Goal: Task Accomplishment & Management: Use online tool/utility

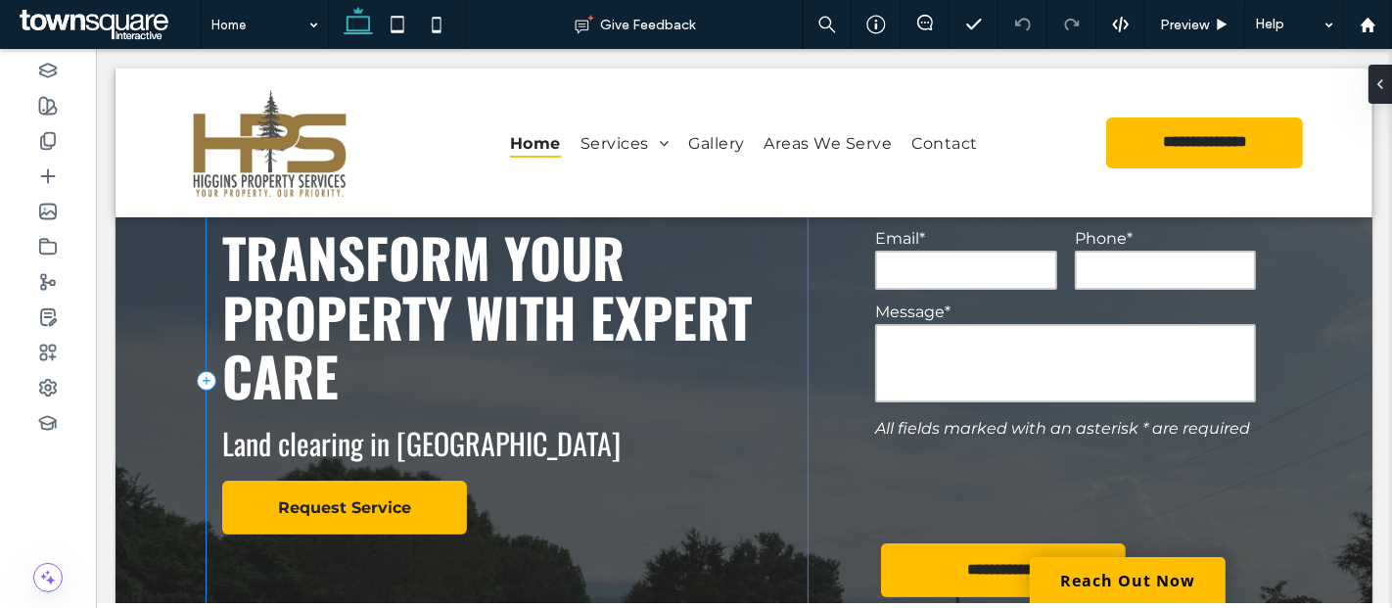
scroll to position [109, 0]
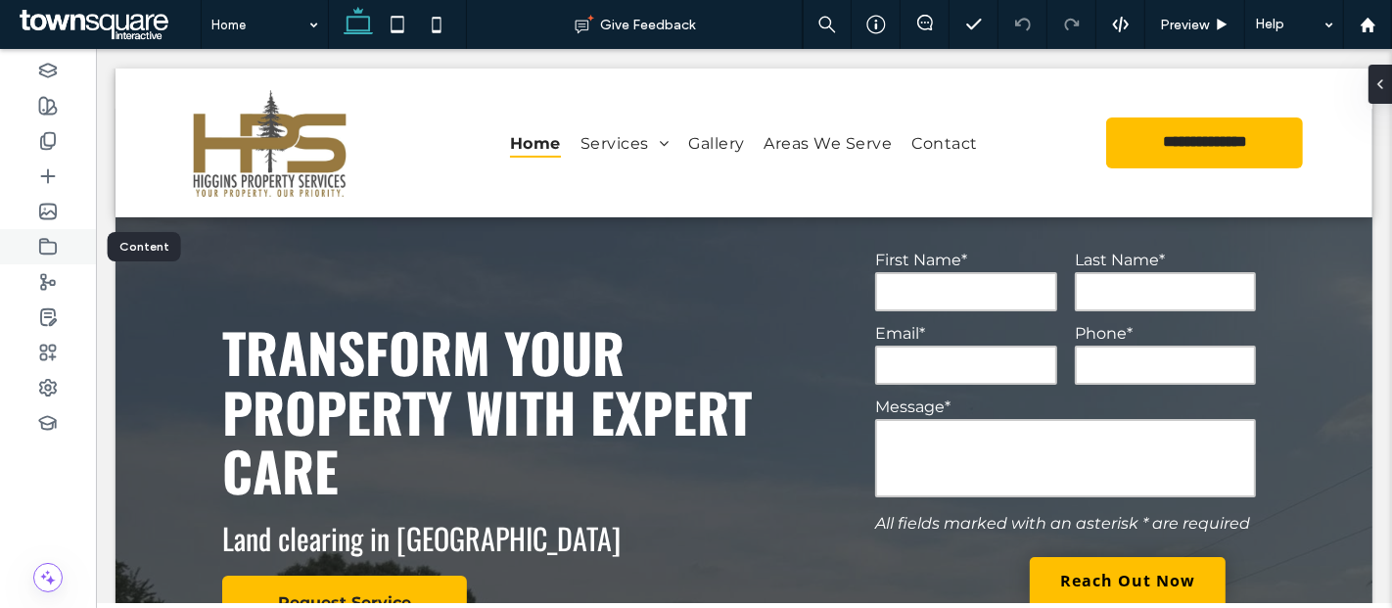
click at [47, 252] on icon at bounding box center [48, 247] width 20 height 20
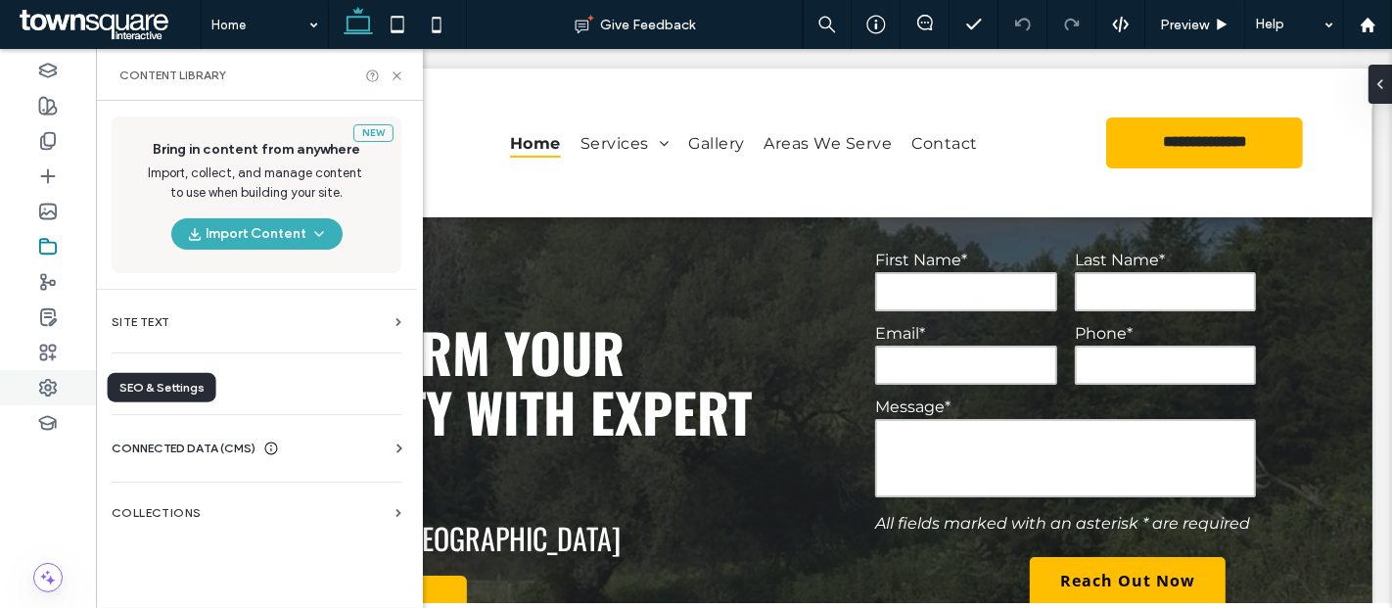
click at [39, 376] on div at bounding box center [48, 387] width 96 height 35
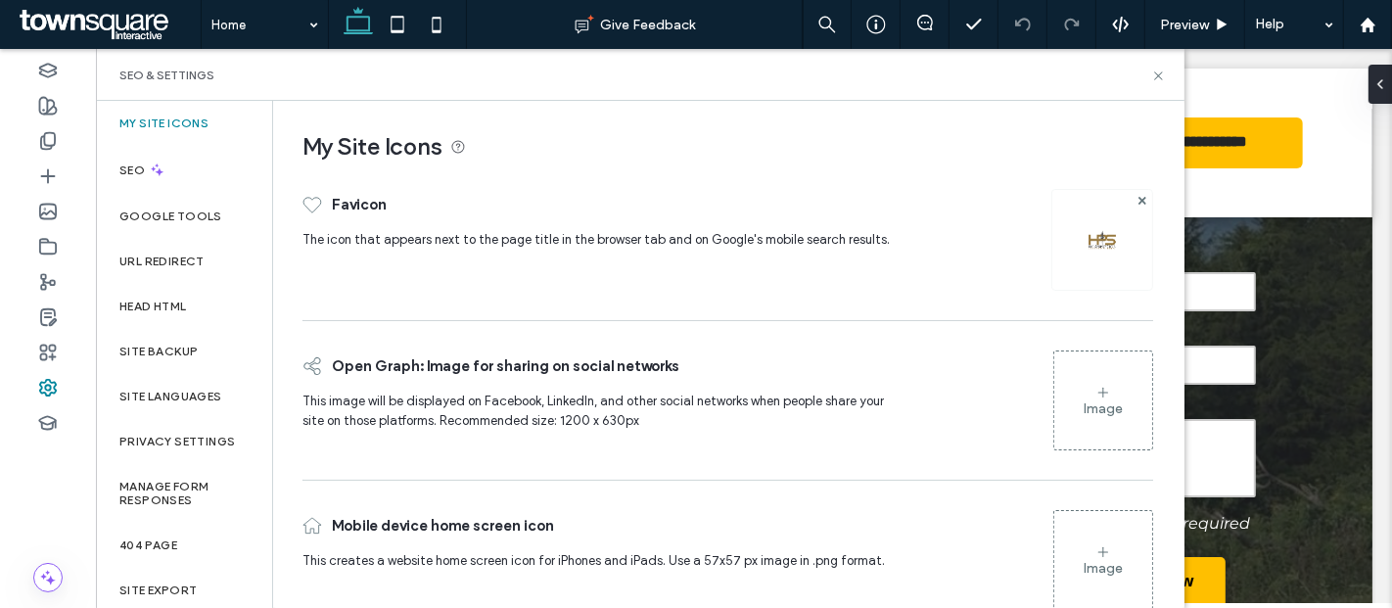
click at [186, 353] on label "Site Backup" at bounding box center [158, 351] width 78 height 14
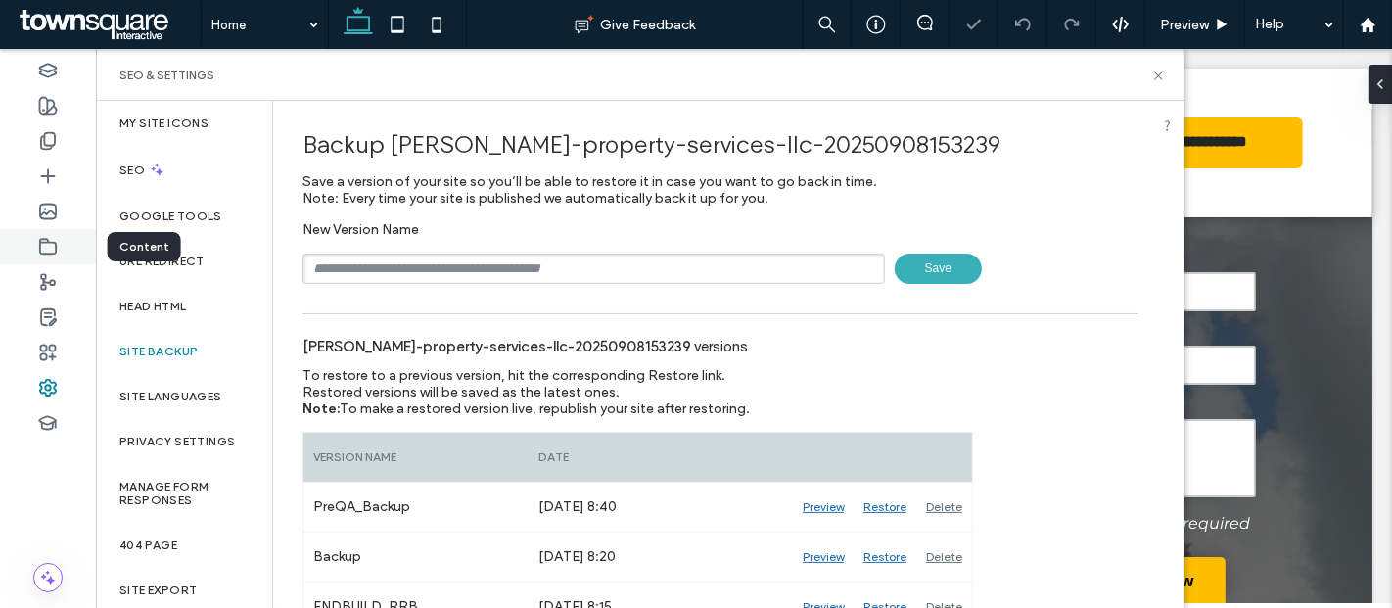
click at [54, 240] on icon at bounding box center [48, 247] width 20 height 20
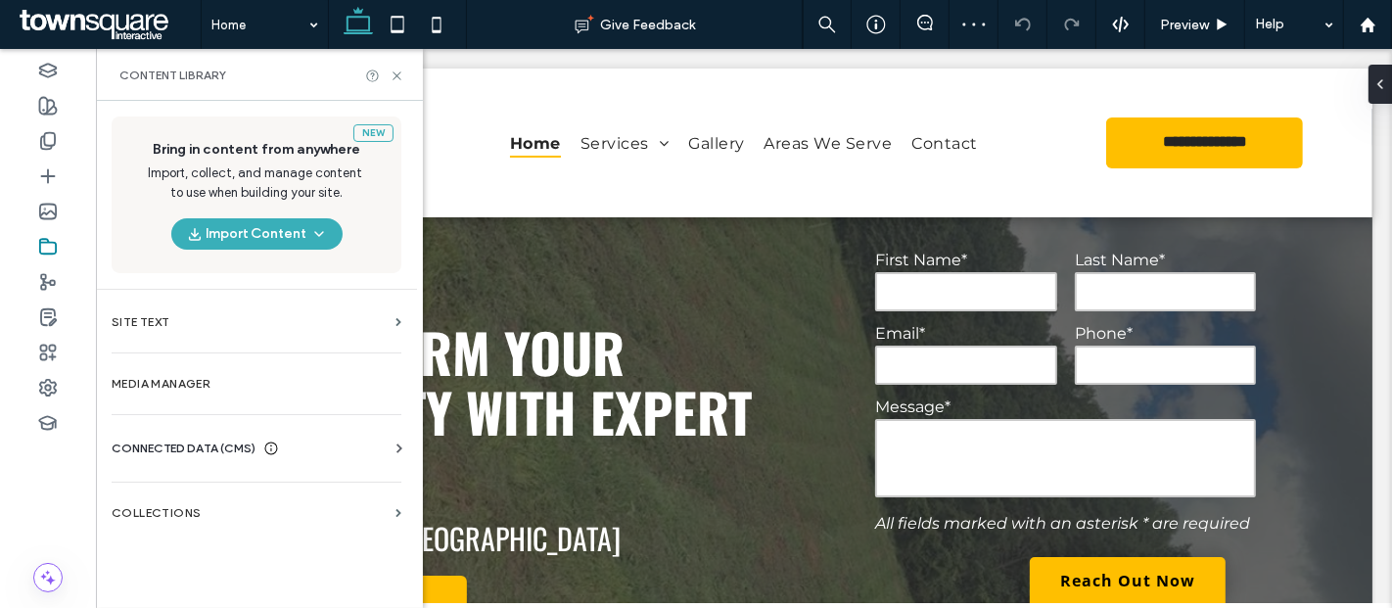
click at [203, 440] on span "CONNECTED DATA (CMS)" at bounding box center [184, 448] width 144 height 20
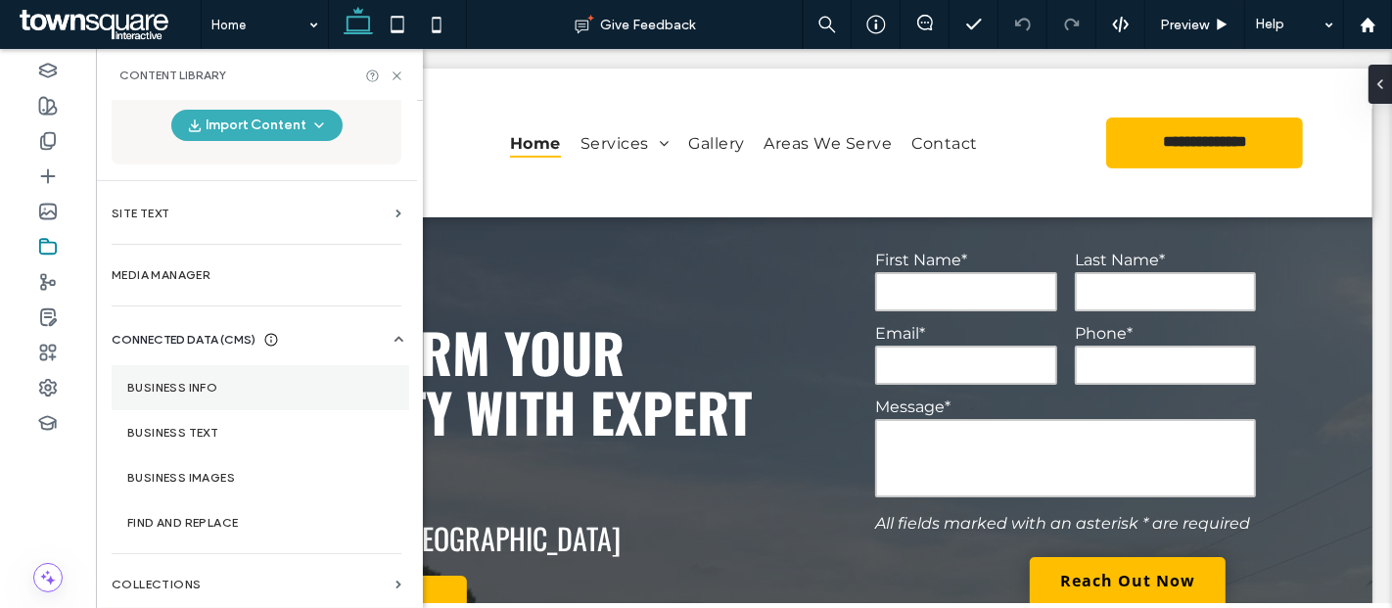
click at [230, 370] on section "Business Info" at bounding box center [261, 387] width 298 height 45
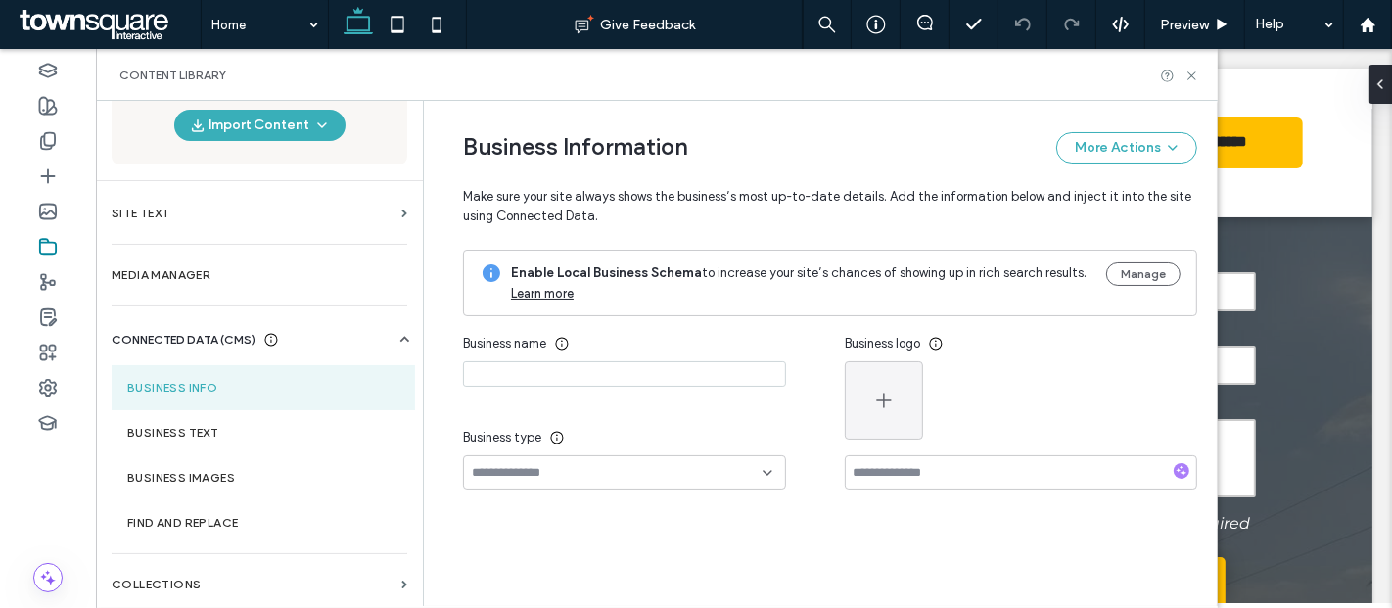
type input "**********"
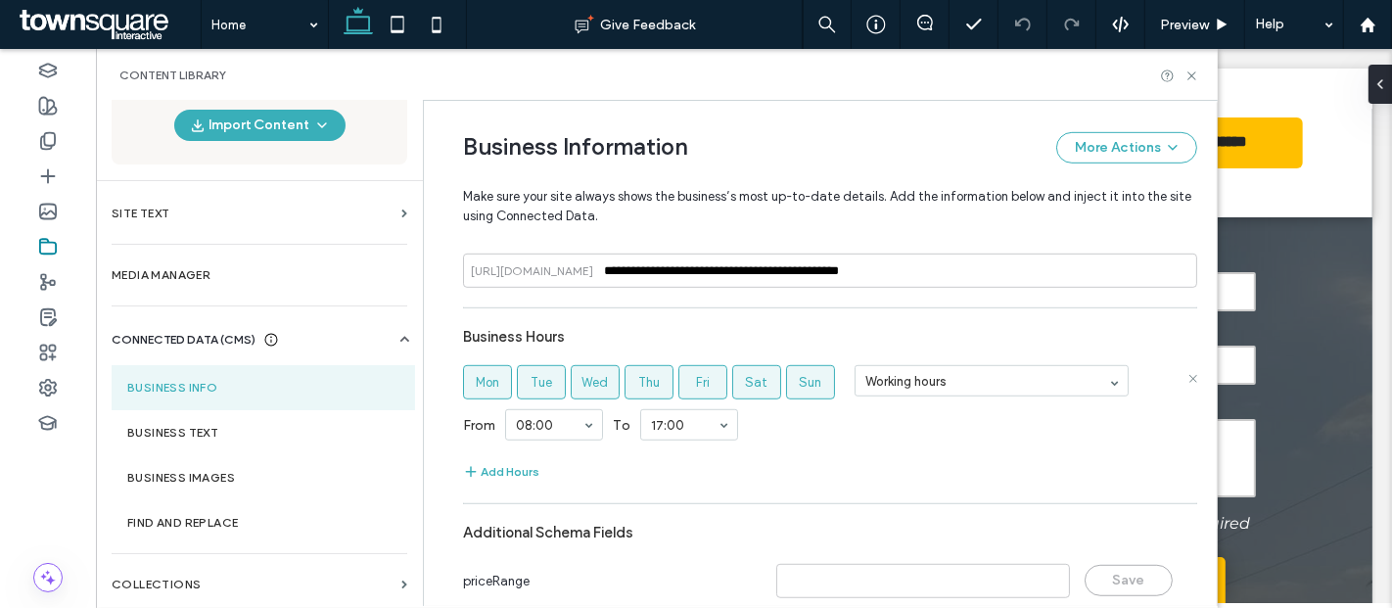
scroll to position [1043, 0]
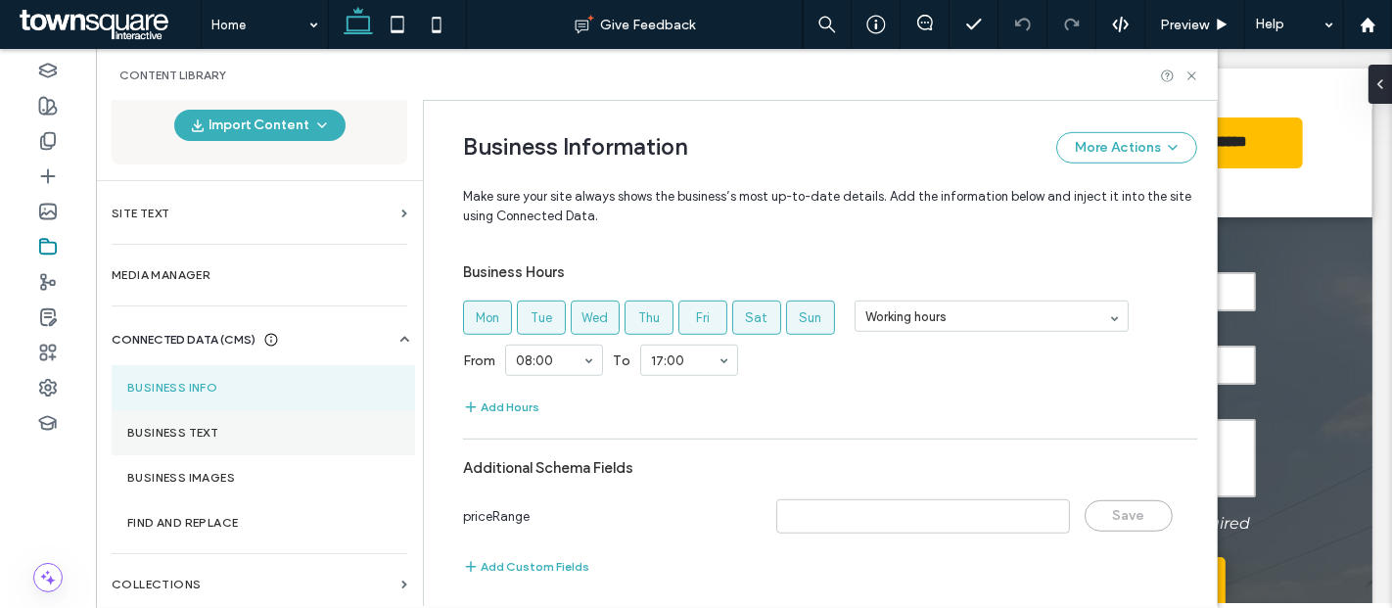
click at [197, 415] on section "Business Text" at bounding box center [263, 432] width 303 height 45
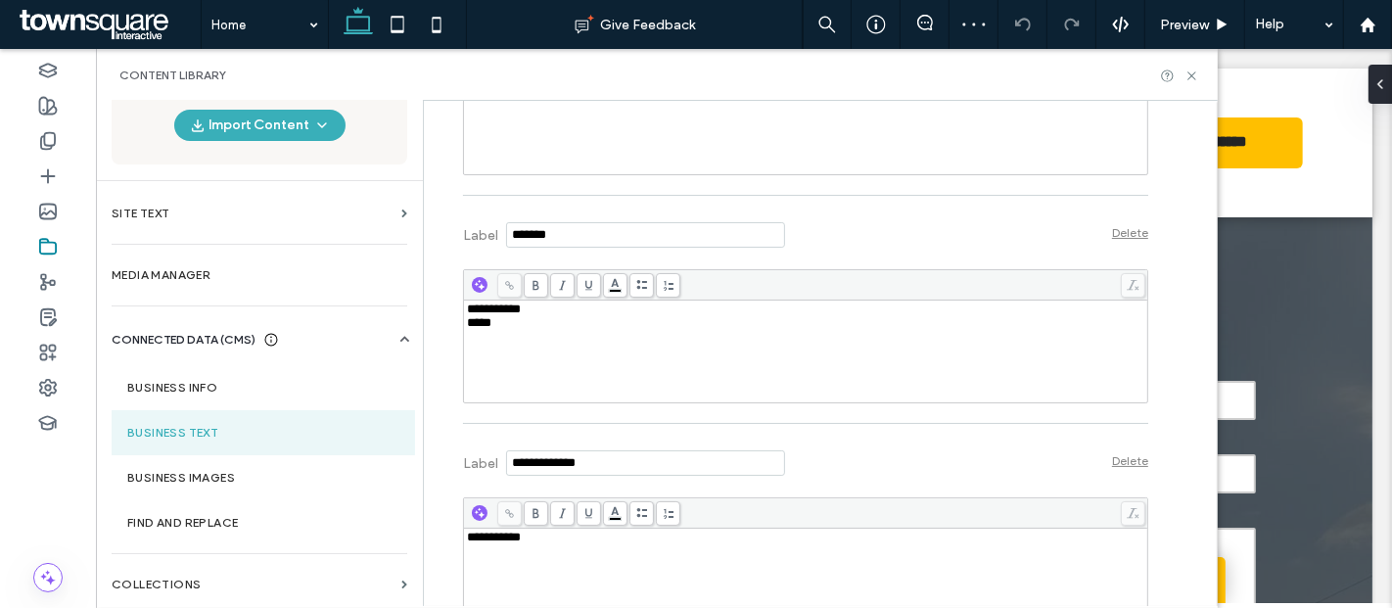
scroll to position [858, 0]
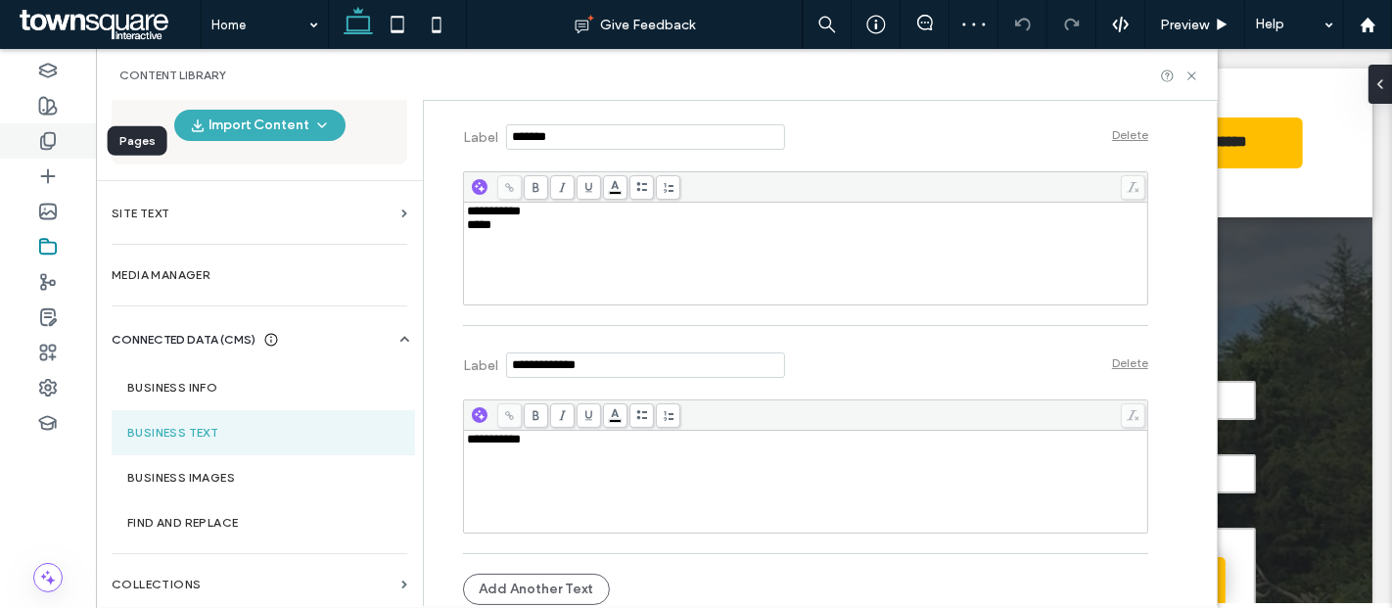
click at [47, 141] on icon at bounding box center [48, 141] width 20 height 20
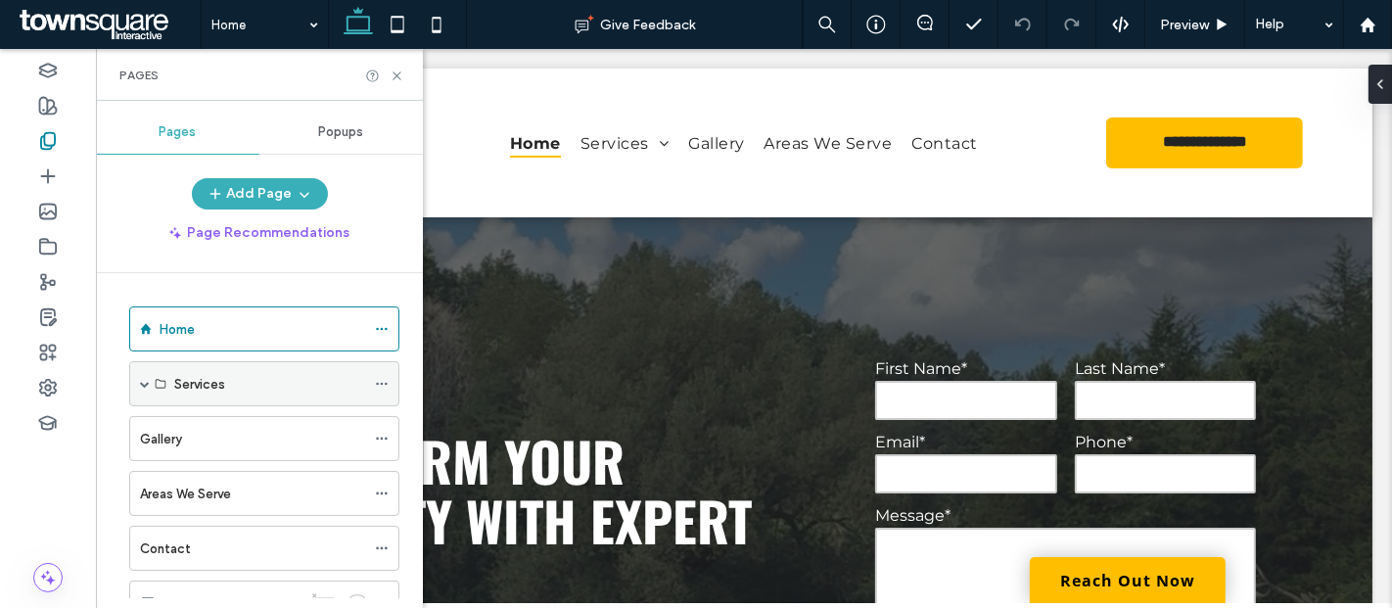
scroll to position [71, 0]
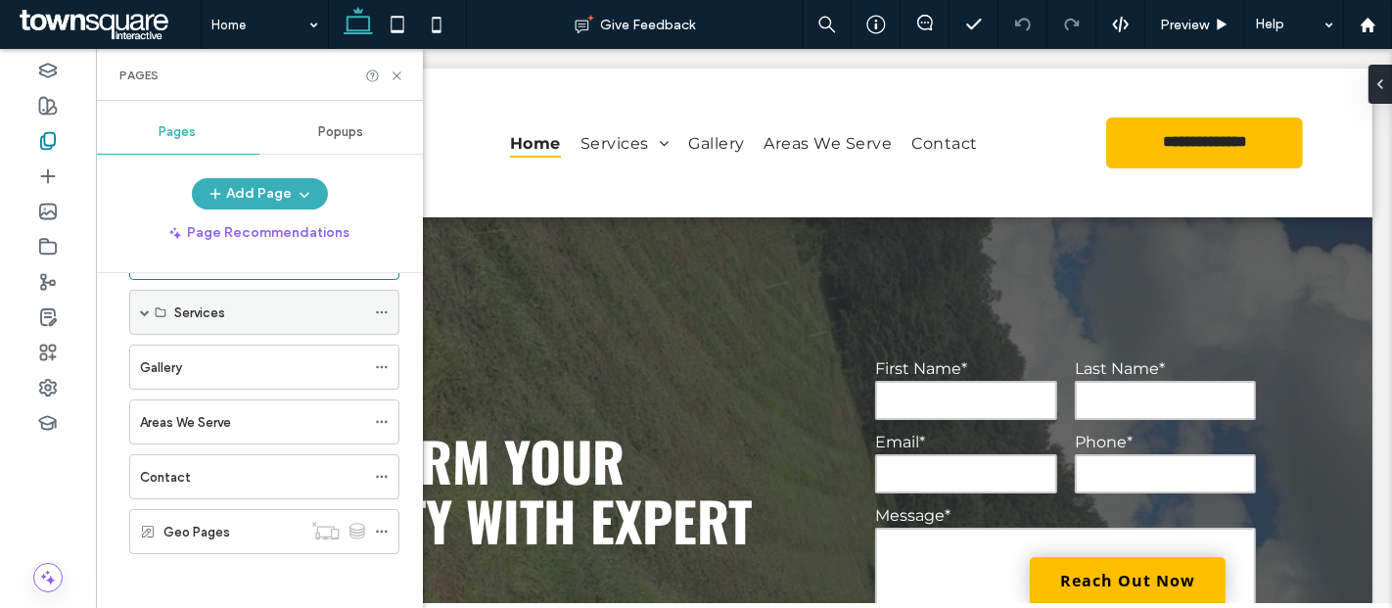
click at [141, 309] on span at bounding box center [145, 312] width 10 height 10
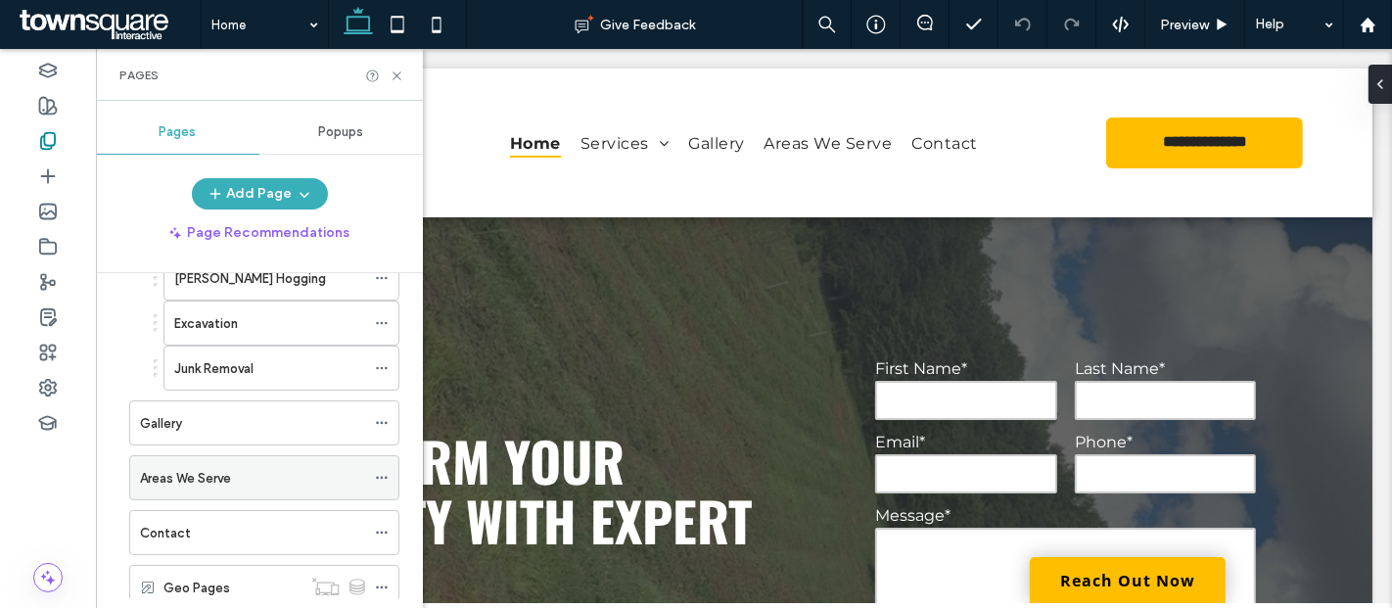
scroll to position [338, 0]
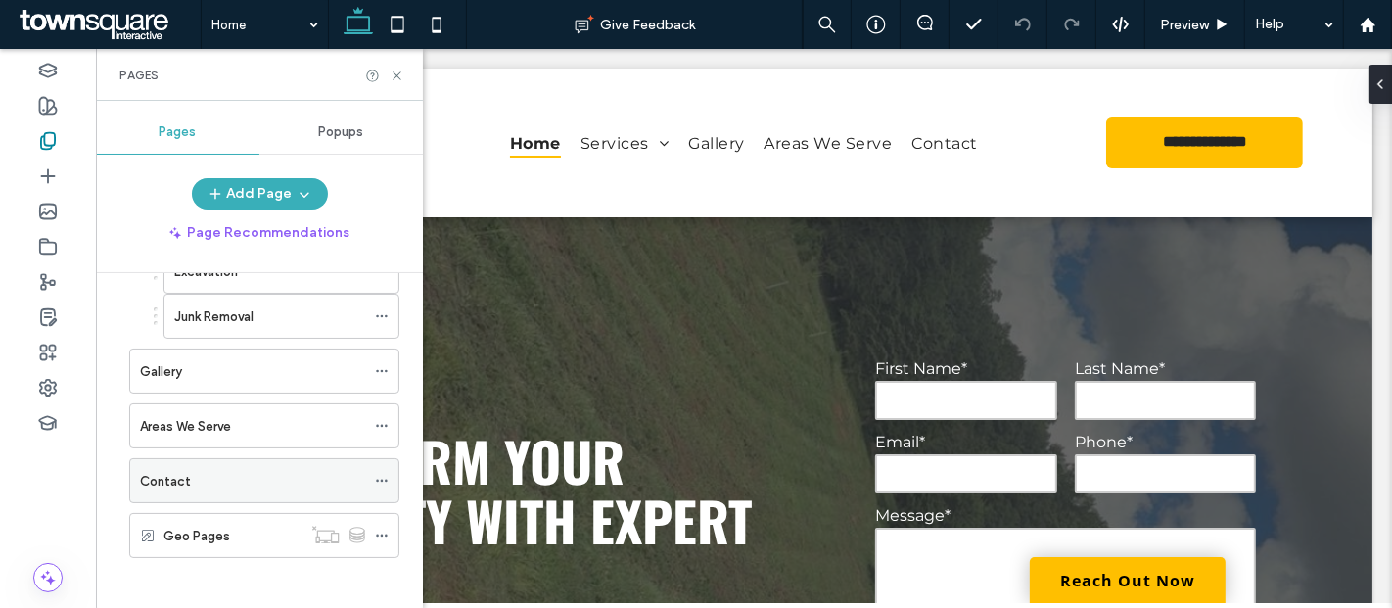
click at [205, 471] on div "Contact" at bounding box center [252, 481] width 225 height 21
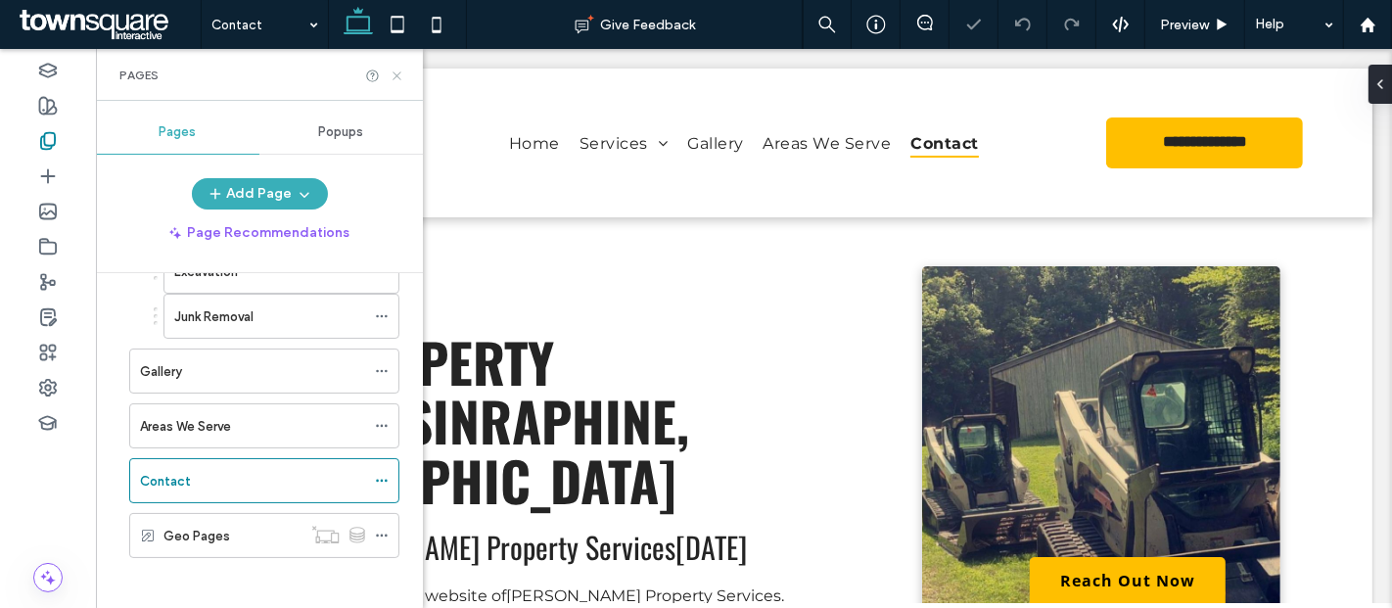
drag, startPoint x: 398, startPoint y: 78, endPoint x: 483, endPoint y: 226, distance: 170.6
click at [397, 78] on icon at bounding box center [397, 76] width 15 height 15
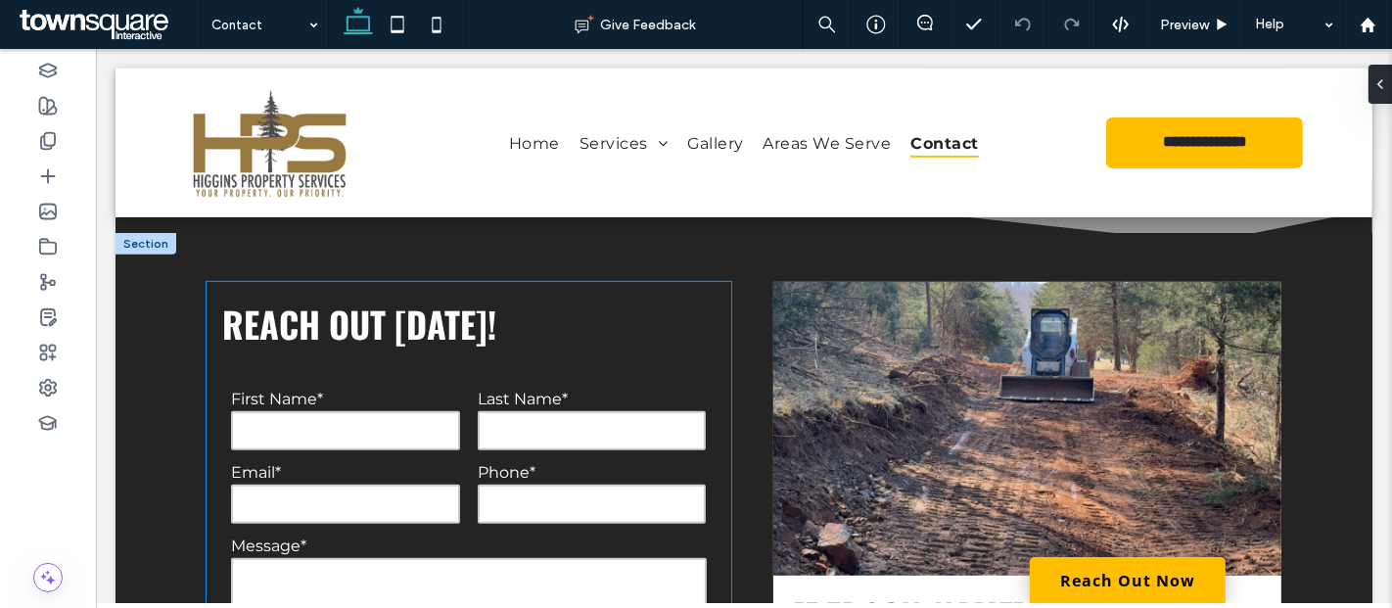
scroll to position [760, 0]
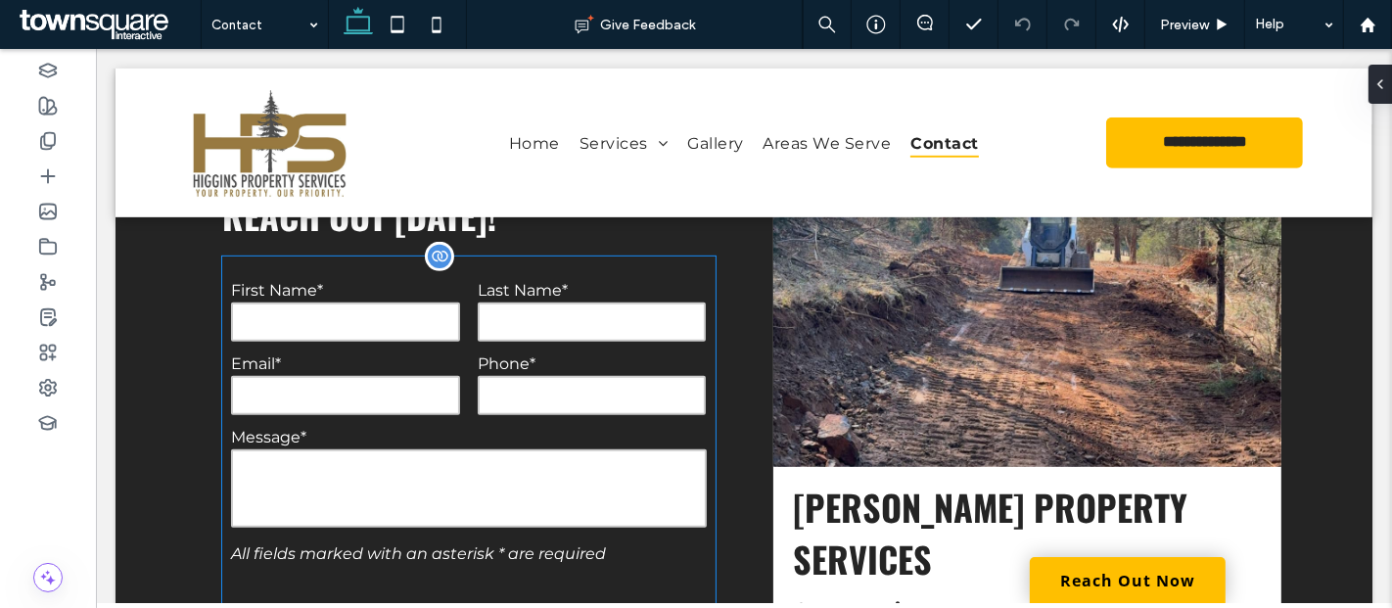
click at [368, 274] on form "**********" at bounding box center [467, 506] width 492 height 500
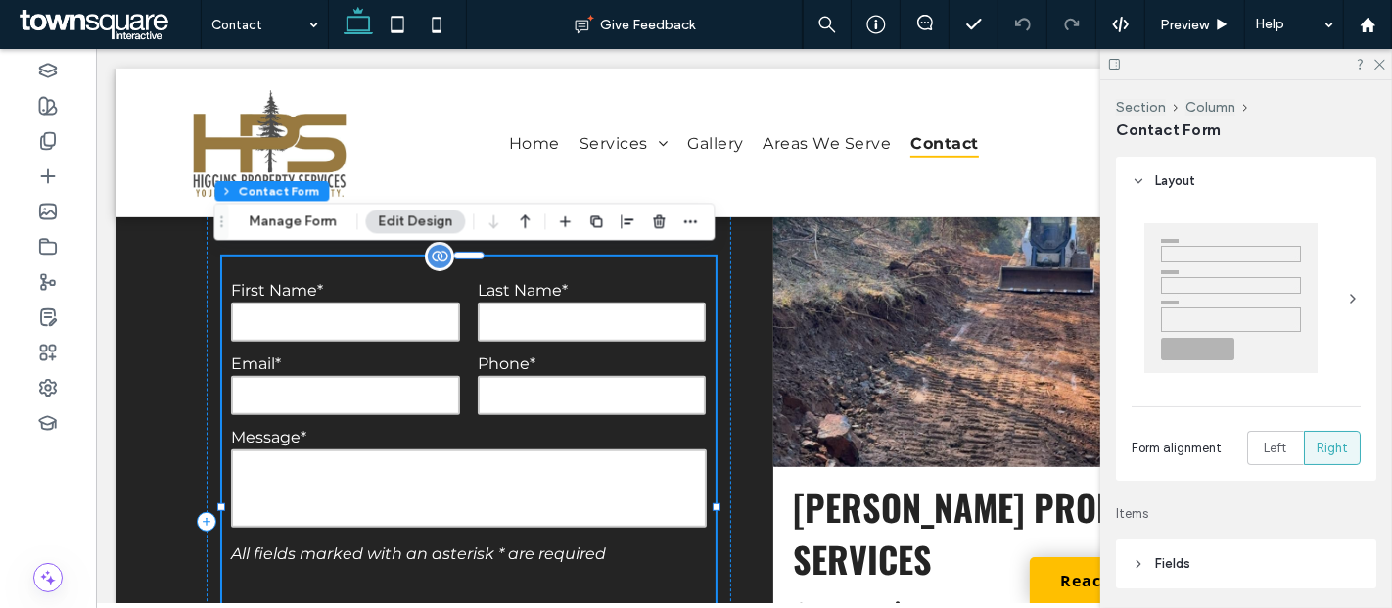
type input "*"
type input "***"
type input "*"
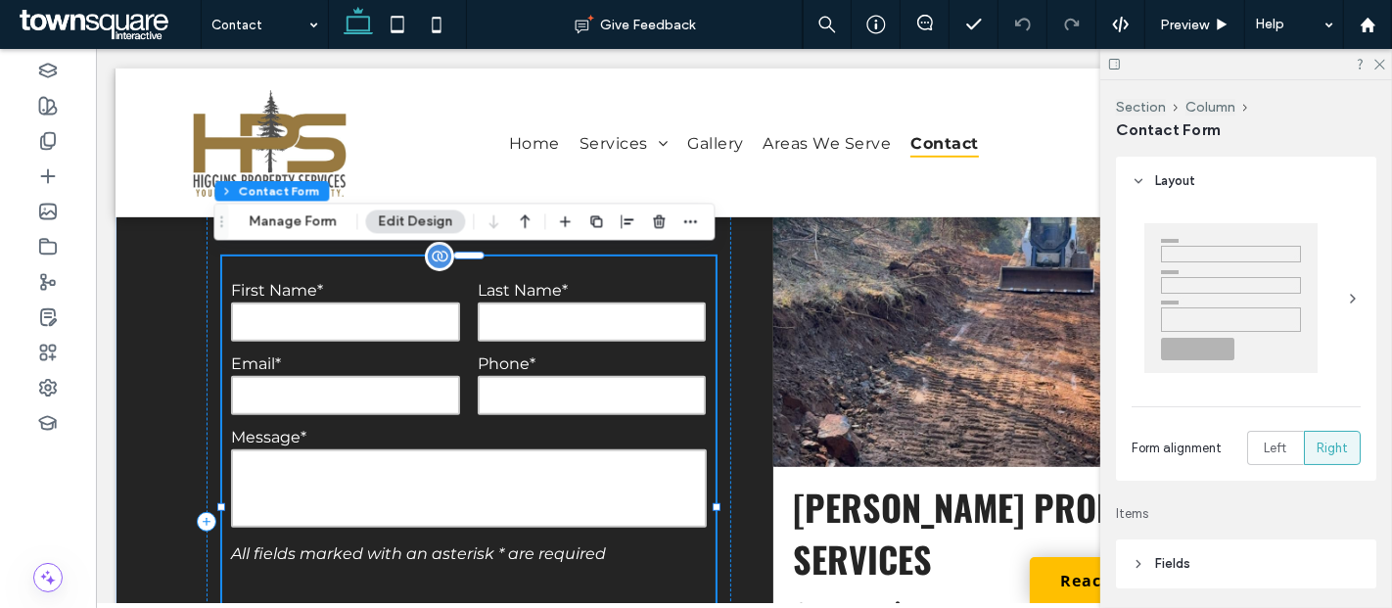
type input "***"
click at [314, 228] on button "Manage Form" at bounding box center [292, 220] width 113 height 23
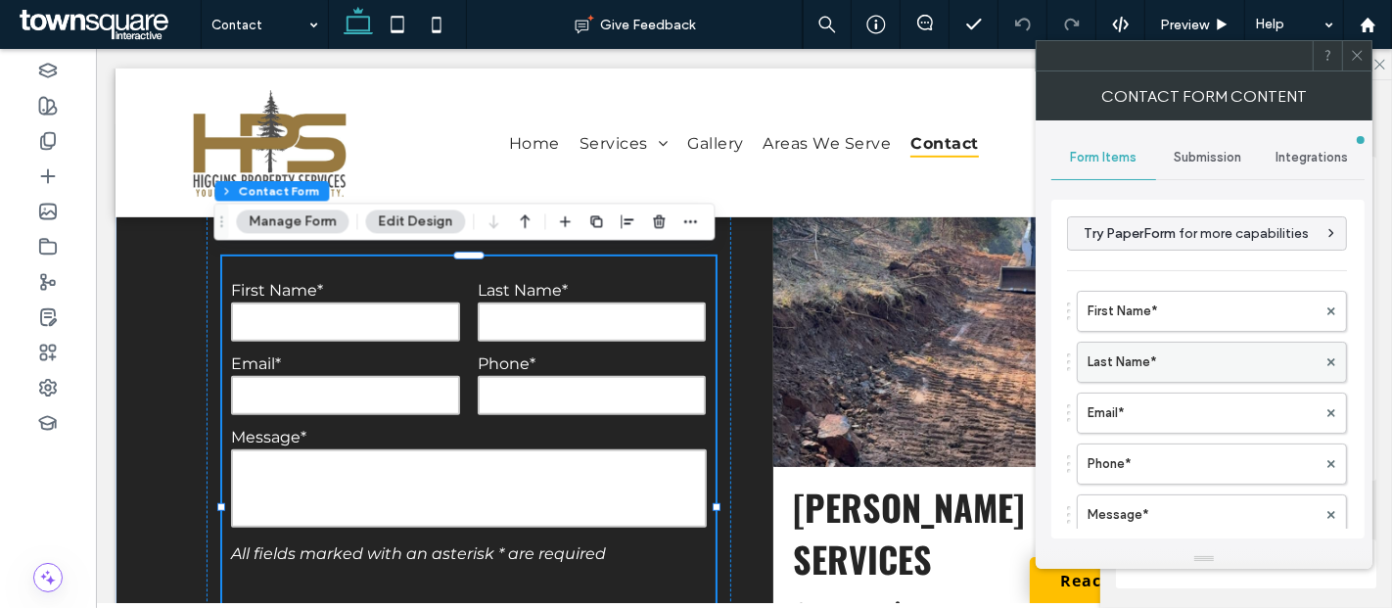
scroll to position [0, 0]
click at [1205, 163] on span "Submission" at bounding box center [1208, 158] width 68 height 16
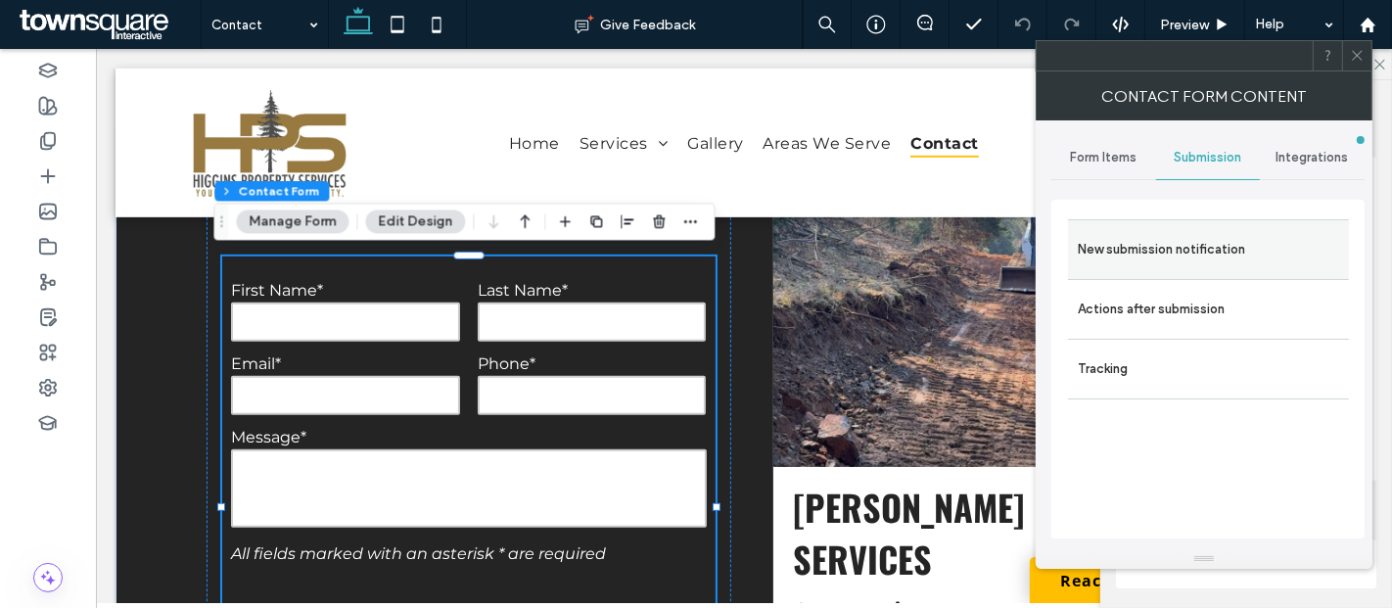
click at [1187, 256] on label "New submission notification" at bounding box center [1208, 249] width 261 height 39
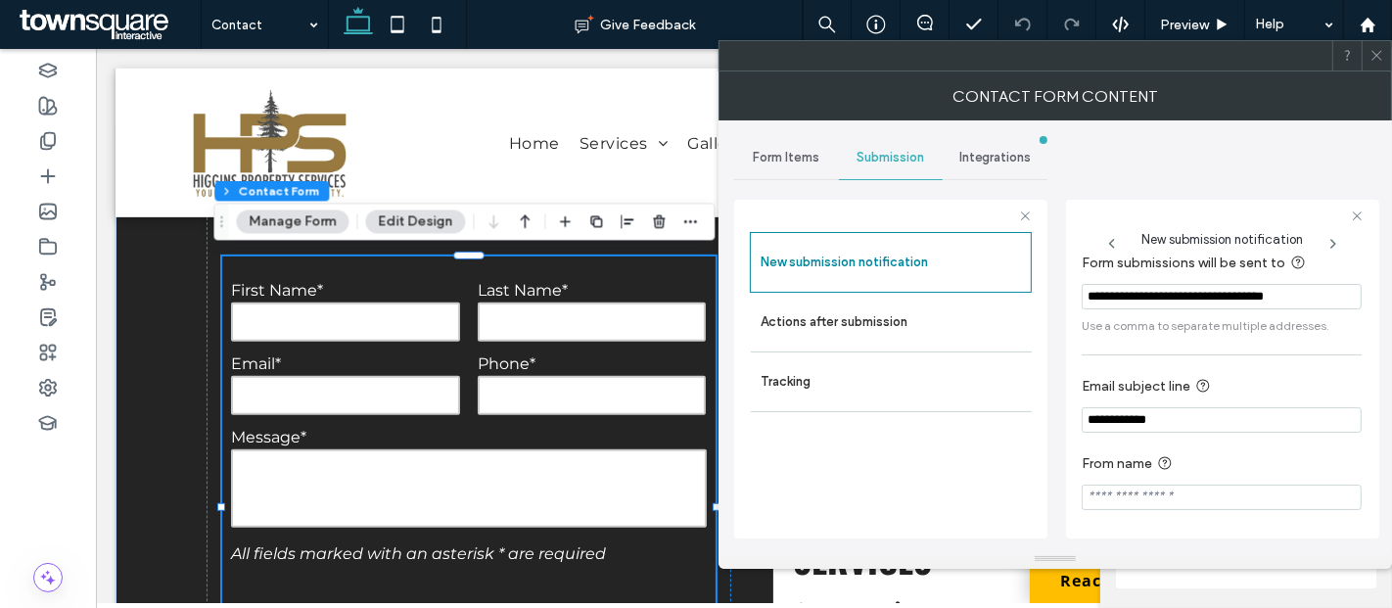
scroll to position [100, 0]
click at [836, 319] on label "Actions after submission" at bounding box center [890, 321] width 261 height 39
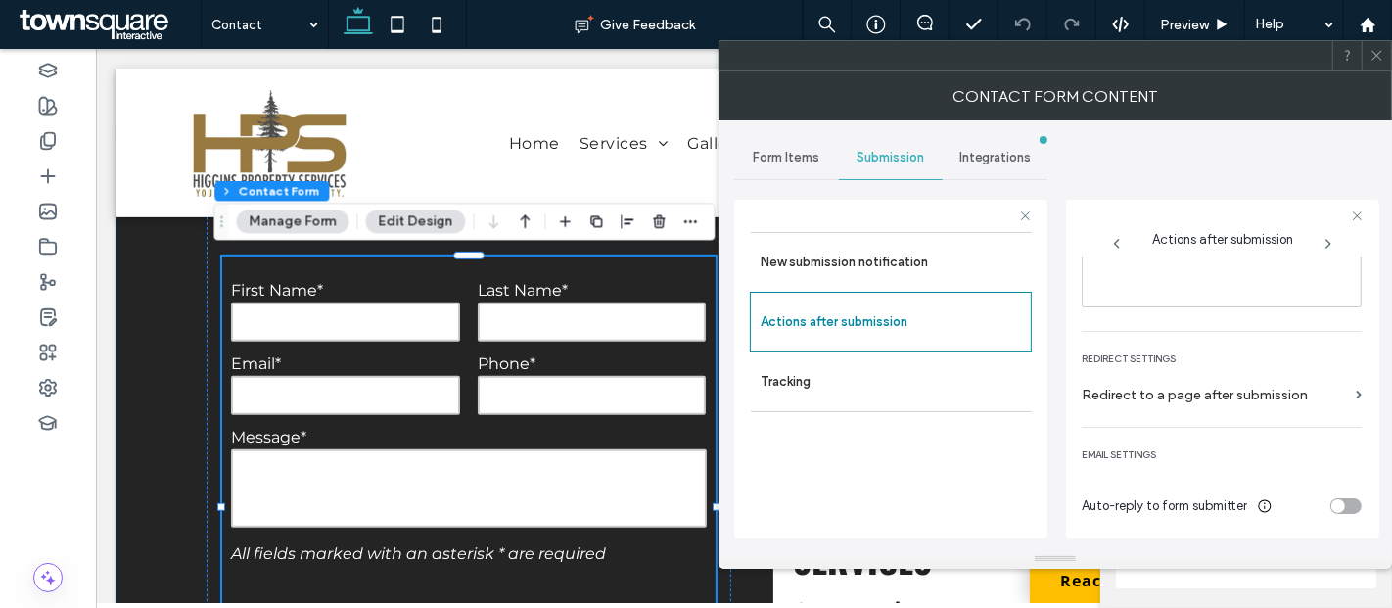
scroll to position [0, 0]
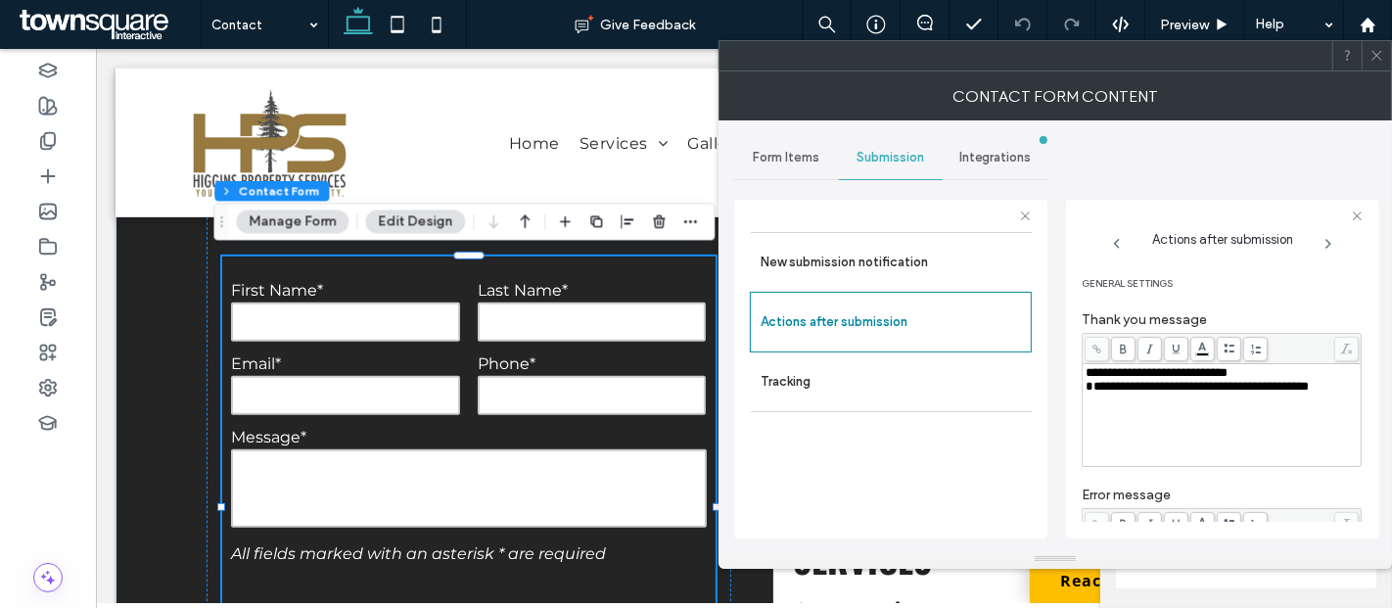
click at [1377, 58] on icon at bounding box center [1376, 55] width 15 height 15
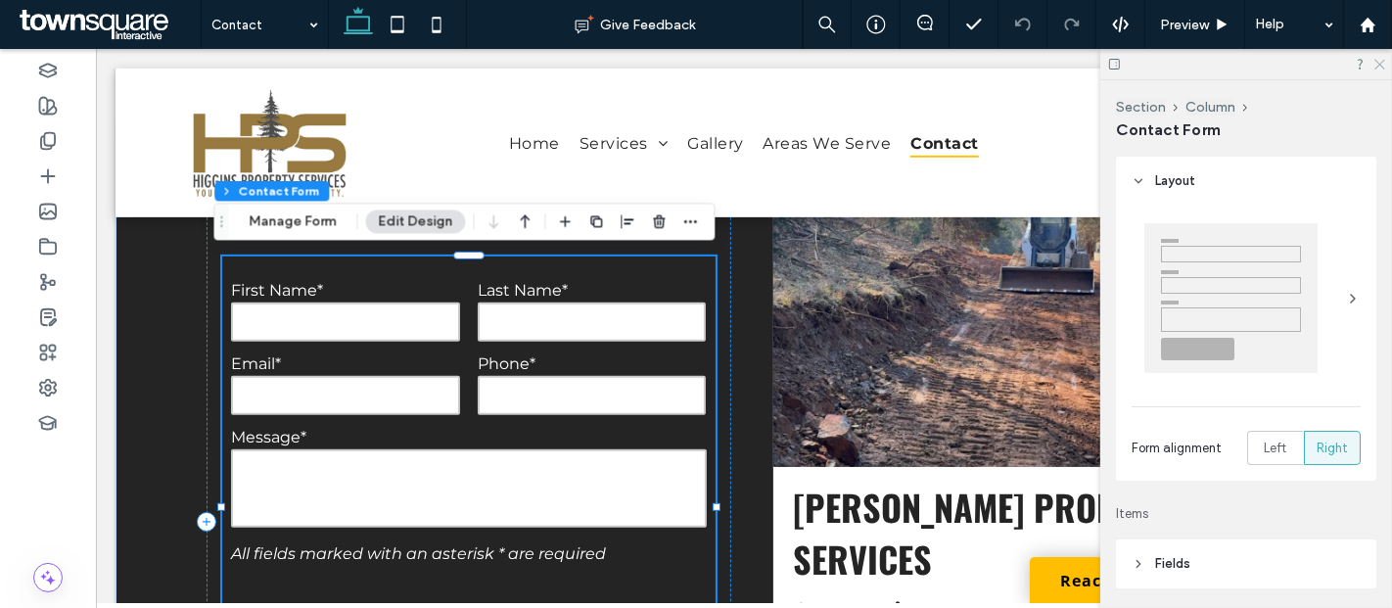
click at [1382, 65] on icon at bounding box center [1378, 63] width 13 height 13
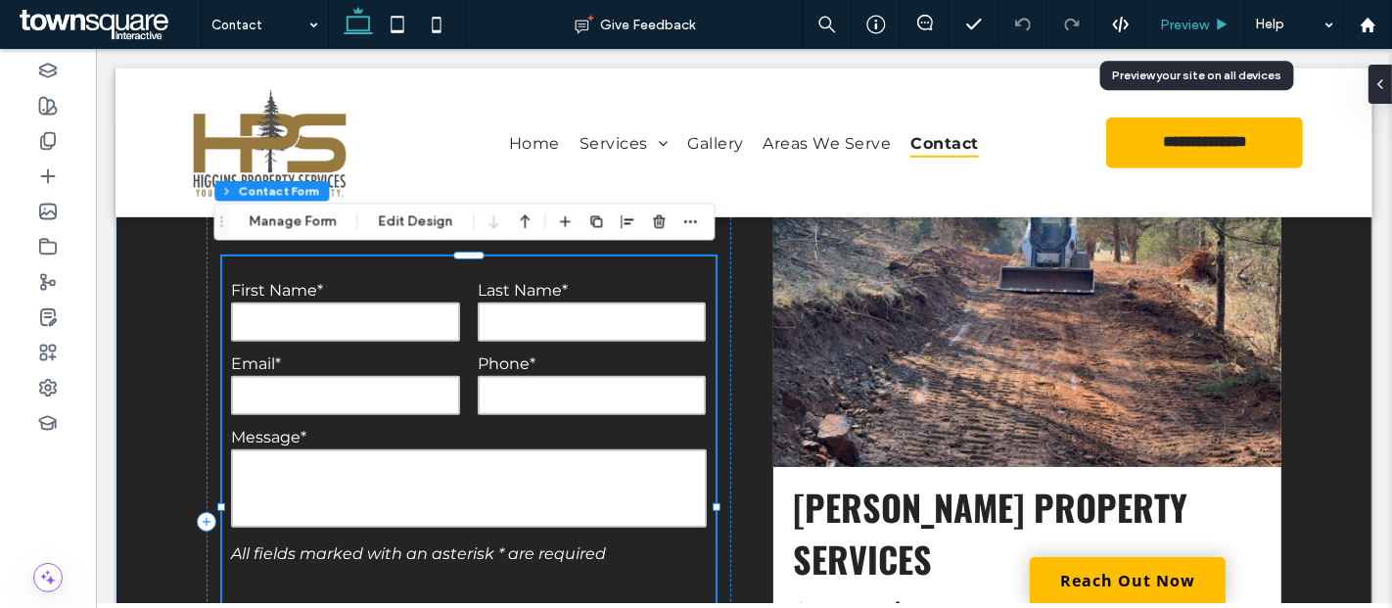
click at [1188, 19] on span "Preview" at bounding box center [1184, 25] width 49 height 17
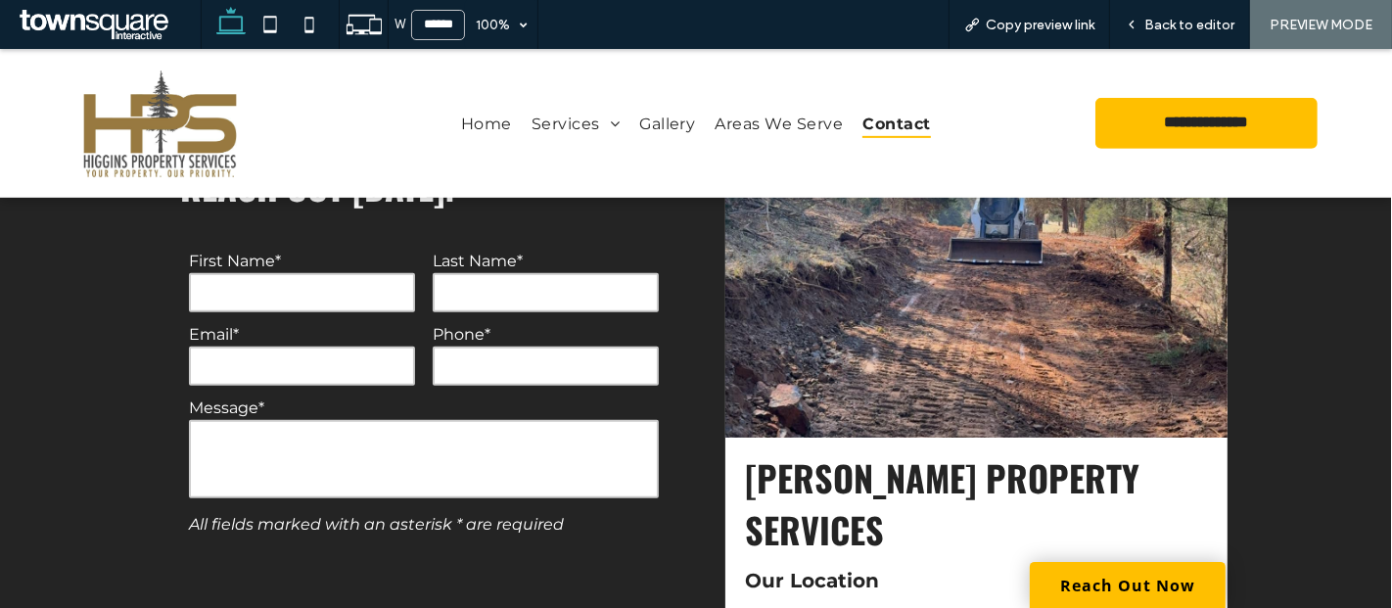
scroll to position [780, 0]
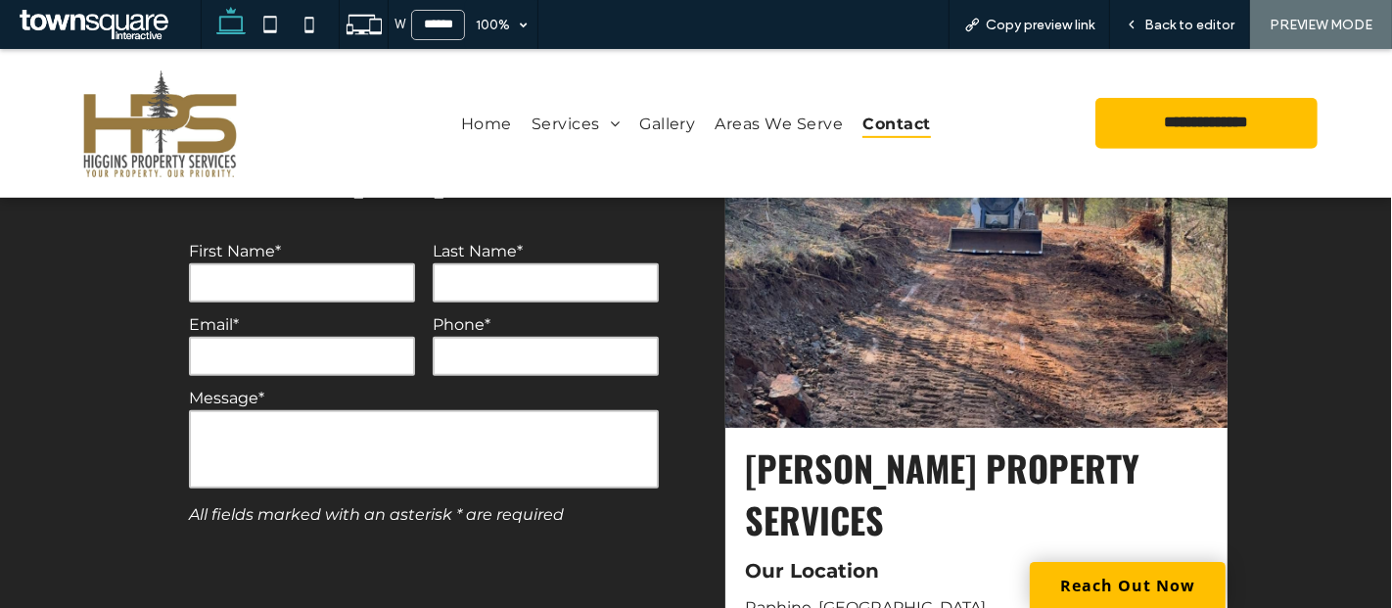
click at [344, 272] on input "text" at bounding box center [302, 282] width 226 height 39
type input "*"
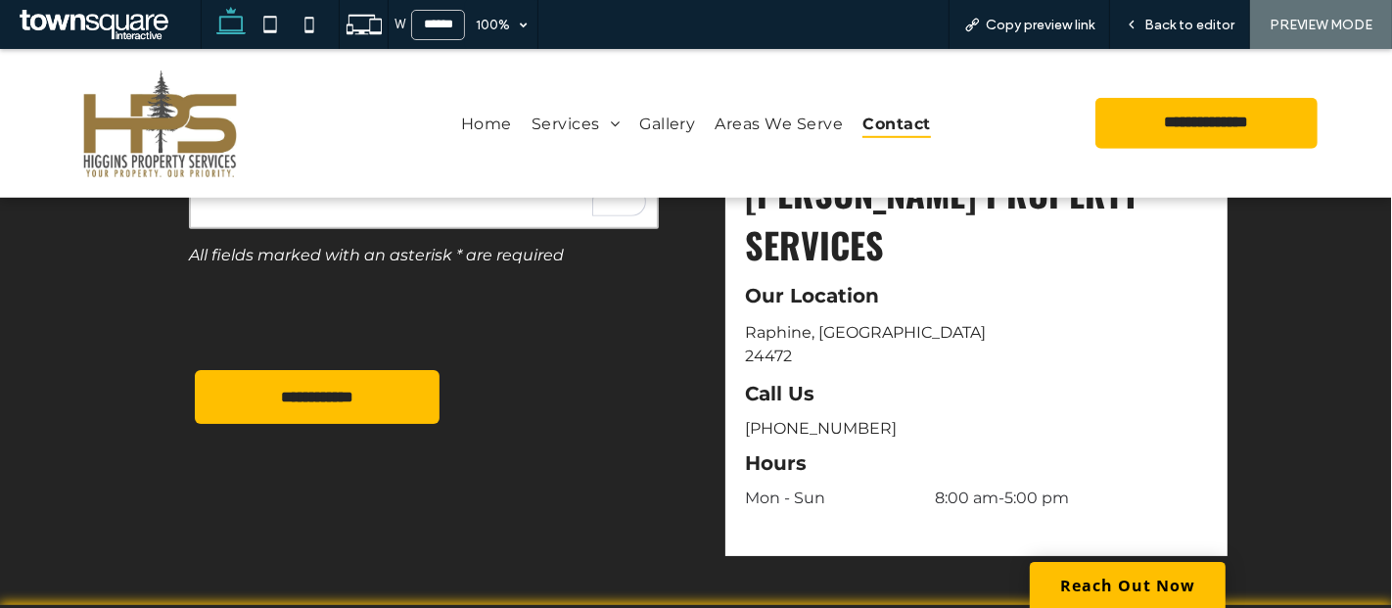
scroll to position [1057, 0]
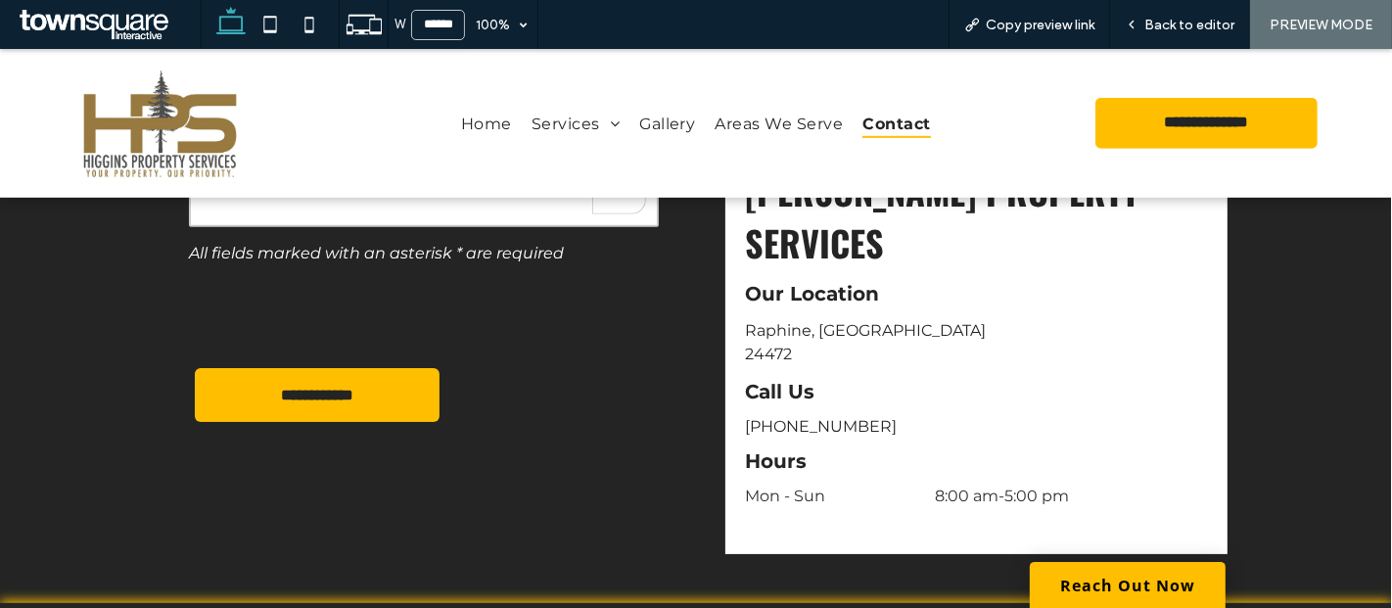
type textarea "*"
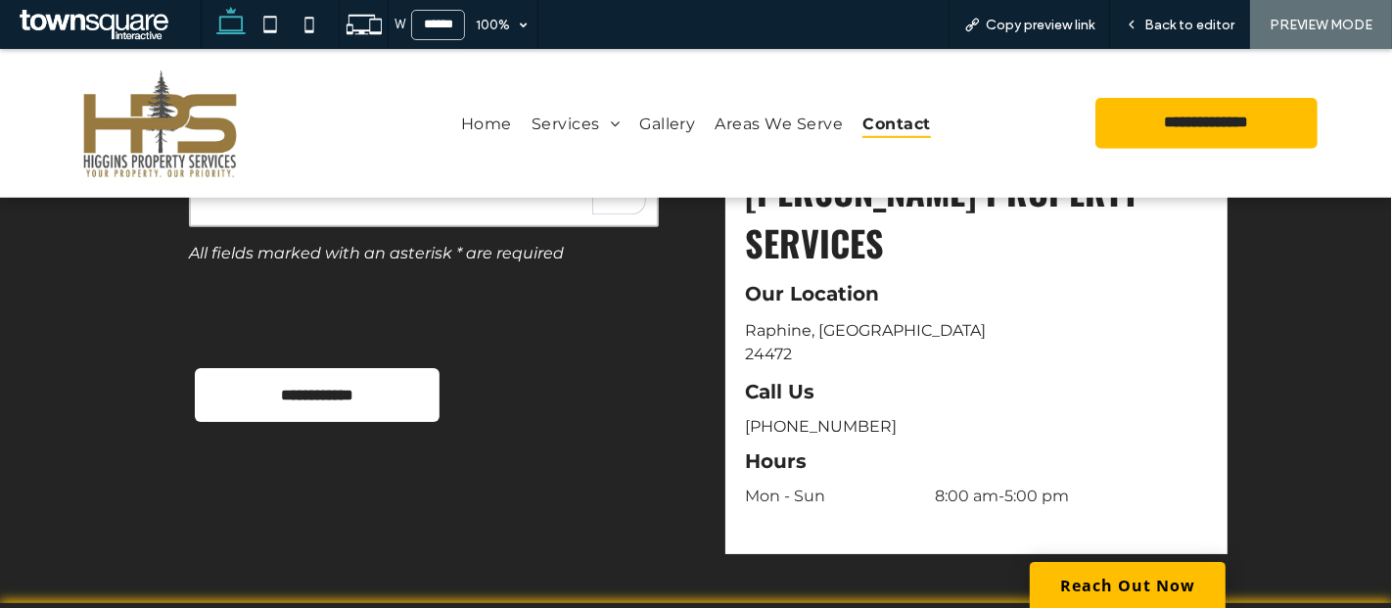
click at [295, 393] on input "**********" at bounding box center [317, 395] width 200 height 36
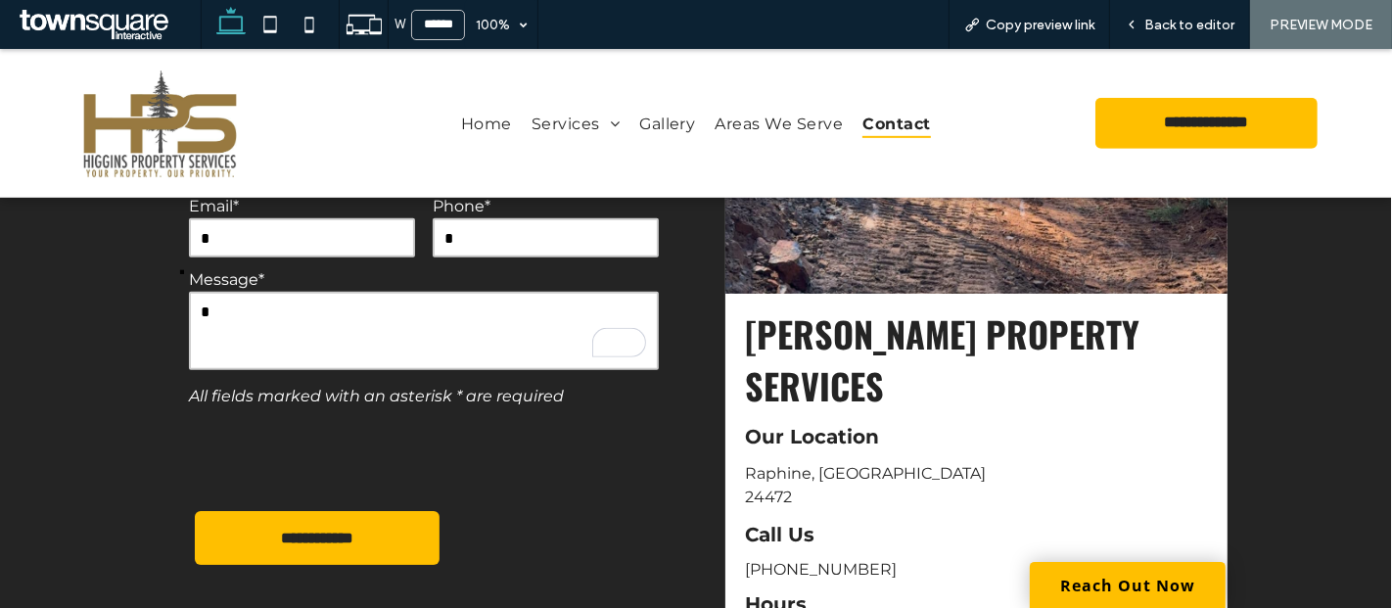
scroll to position [0, 0]
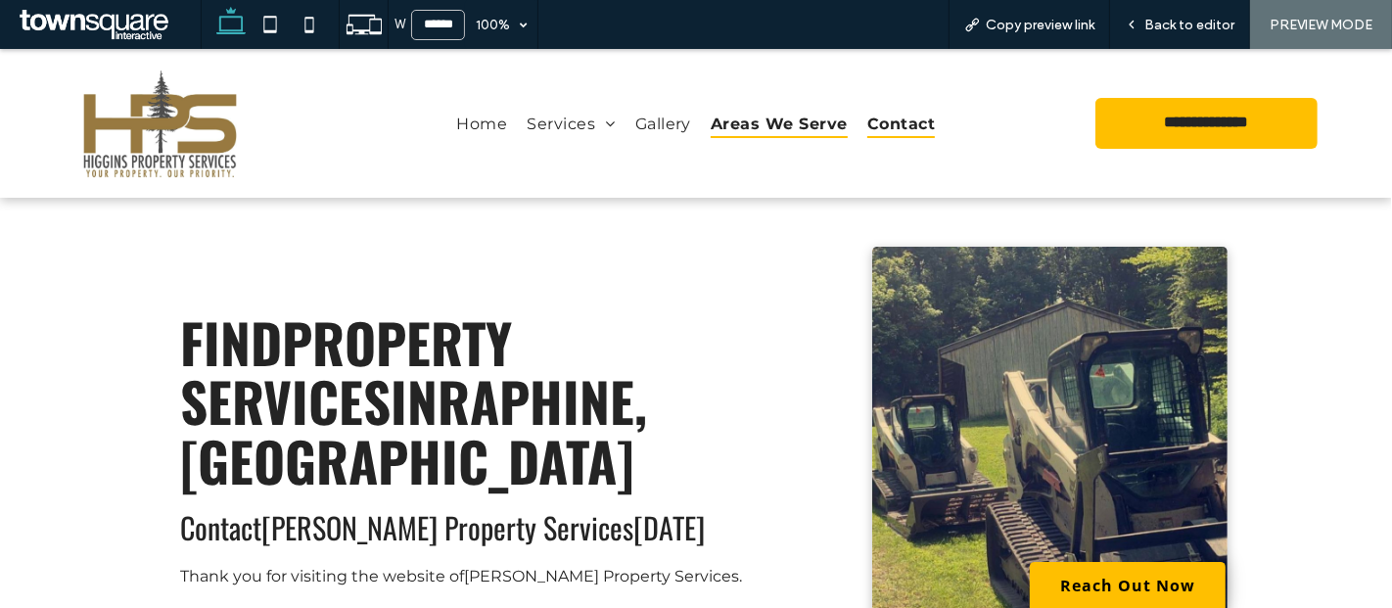
click at [797, 122] on span "Areas We Serve" at bounding box center [779, 123] width 137 height 28
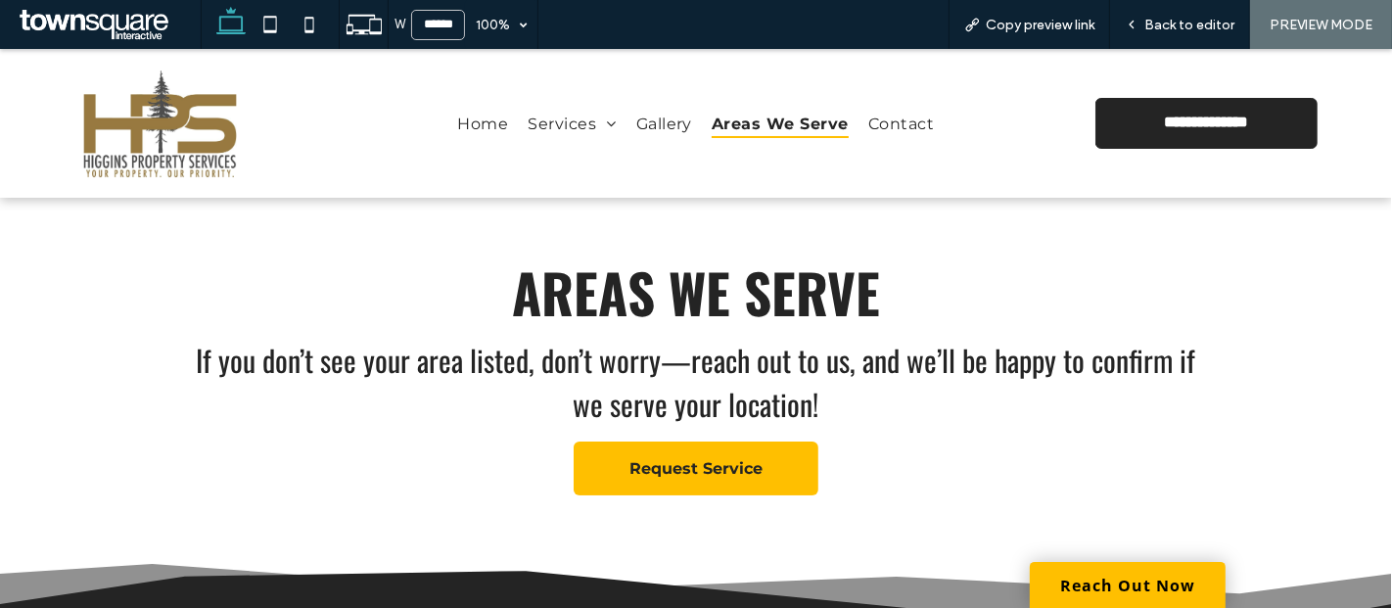
click at [1188, 115] on span "**********" at bounding box center [1206, 123] width 121 height 19
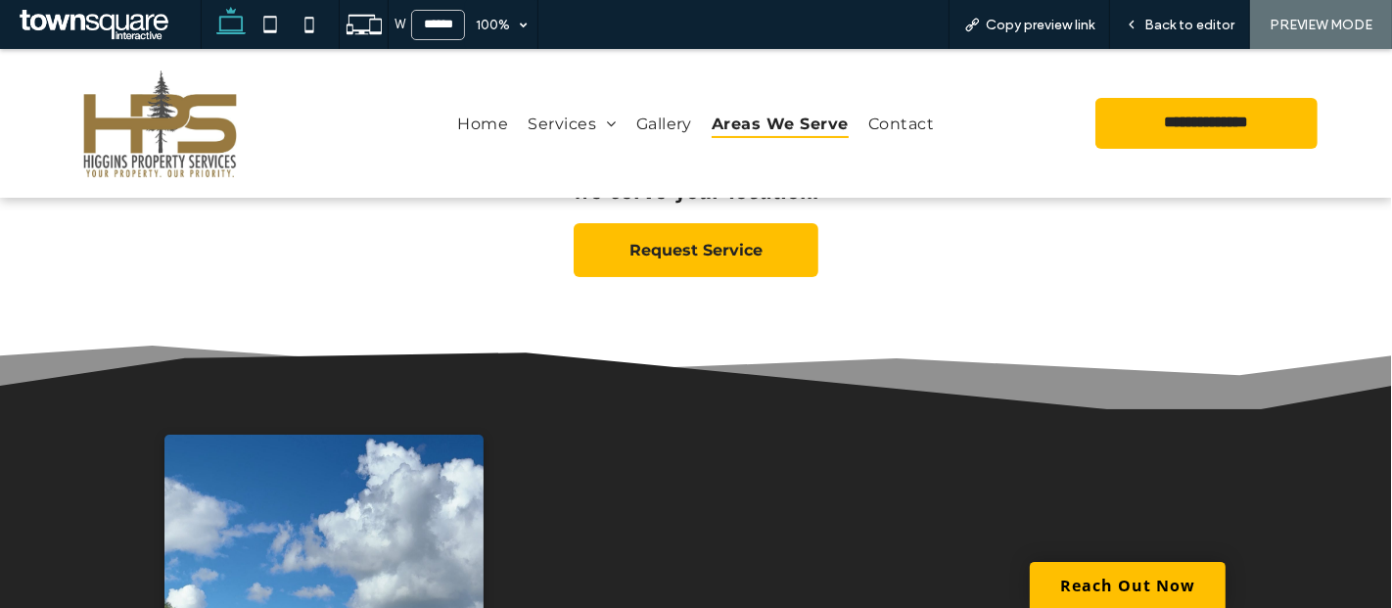
scroll to position [225, 0]
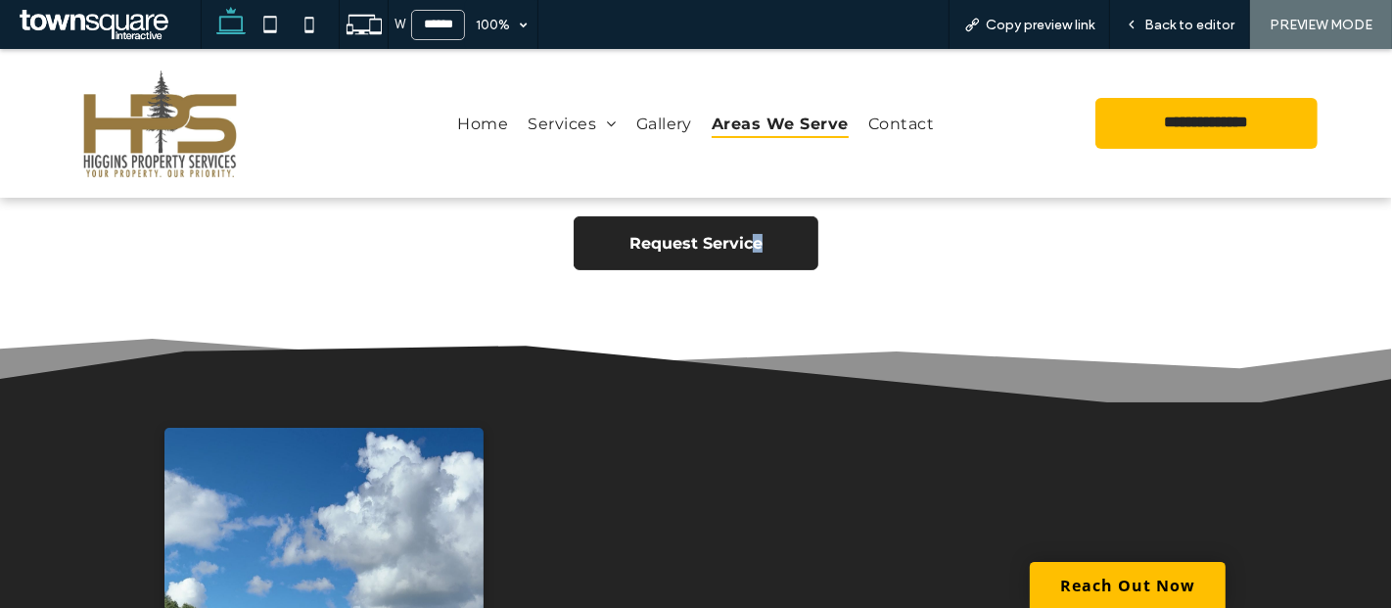
drag, startPoint x: 785, startPoint y: 268, endPoint x: 740, endPoint y: 242, distance: 52.2
click at [740, 242] on div "Areas we serve If you don’t see your area listed, don’t worry—reach out to us, …" at bounding box center [695, 154] width 1063 height 264
click at [740, 242] on span "Request Service" at bounding box center [695, 243] width 133 height 19
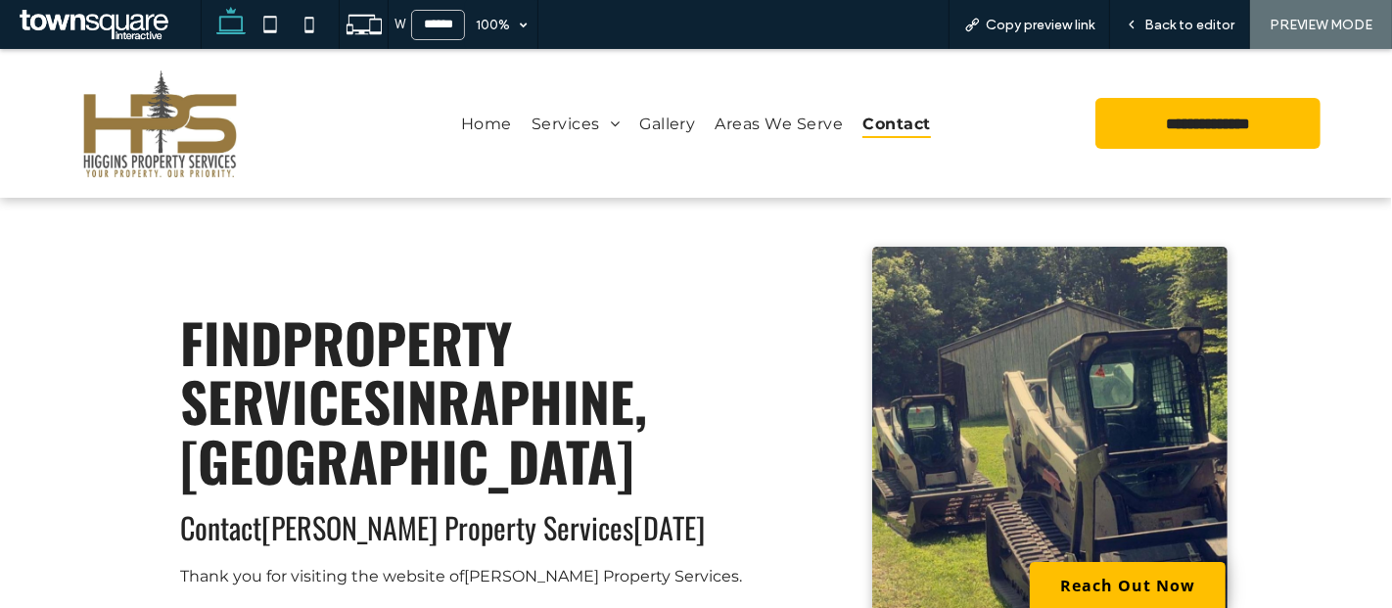
click at [766, 121] on span "Areas We Serve" at bounding box center [779, 123] width 128 height 28
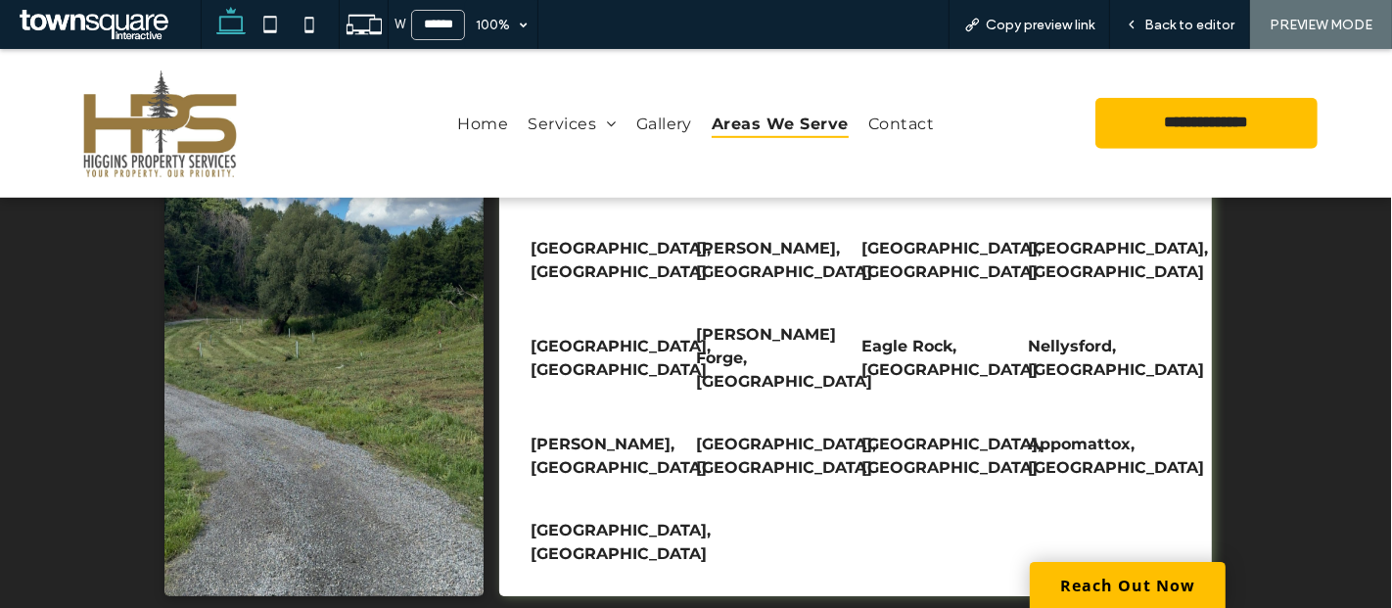
scroll to position [1076, 0]
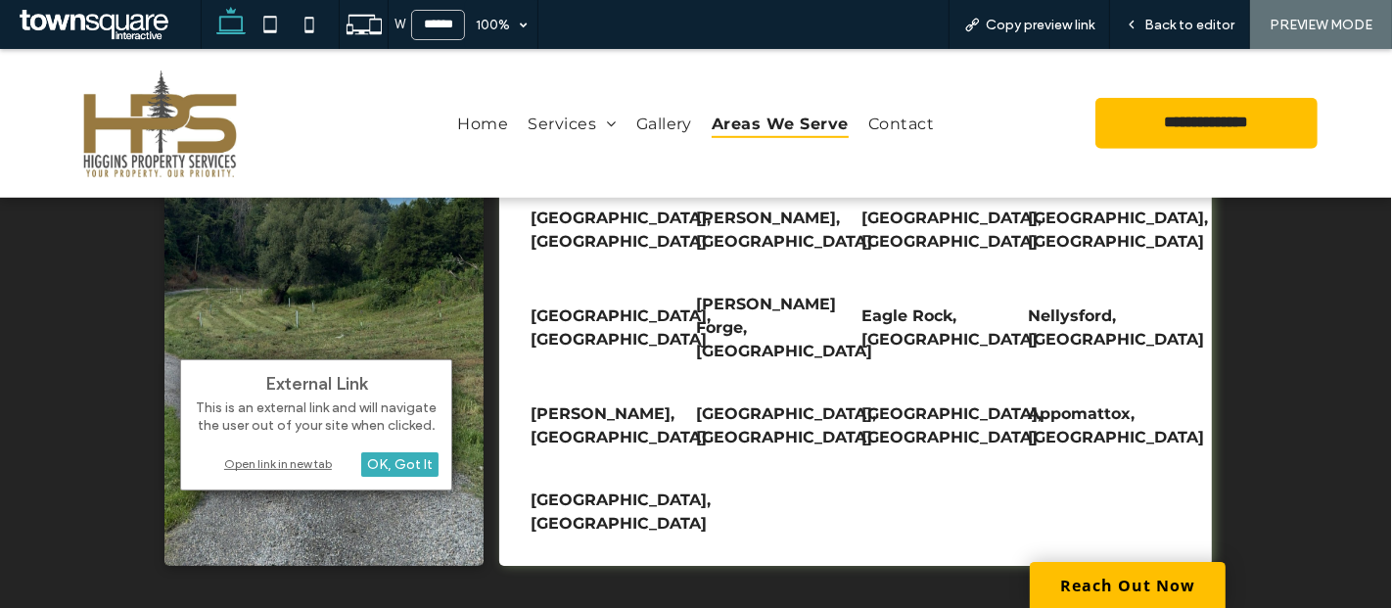
click at [311, 442] on div "External Link This is an external link and will navigate the user out of your s…" at bounding box center [316, 424] width 272 height 131
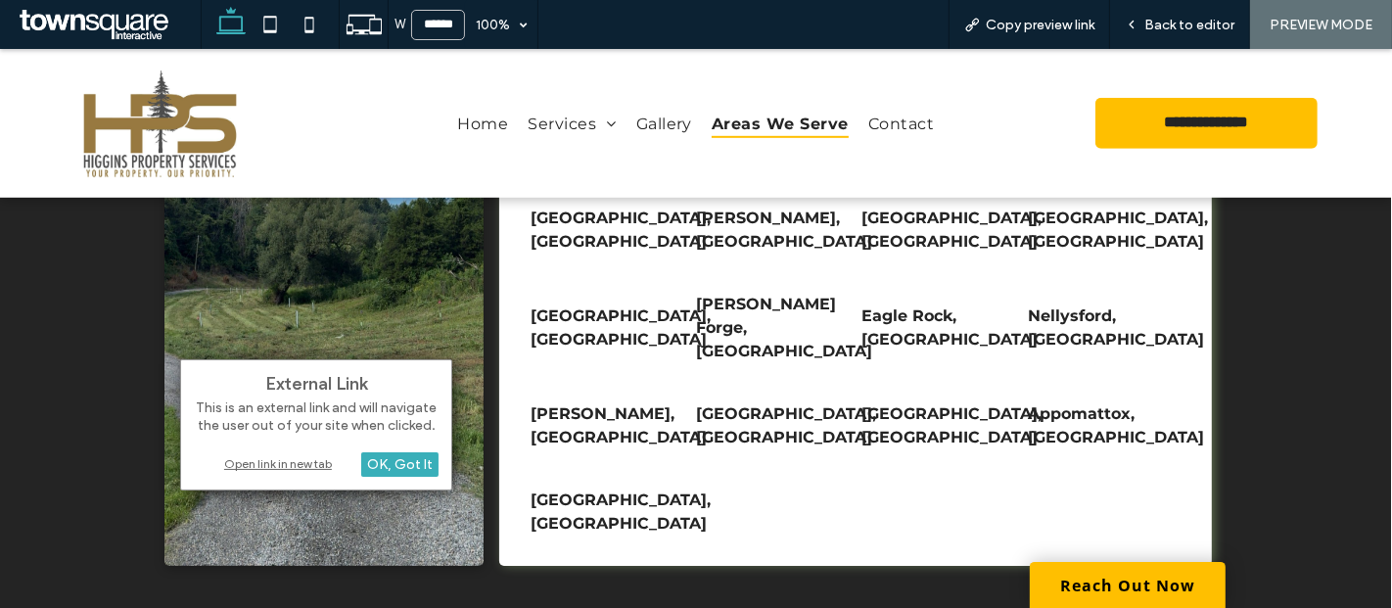
click at [300, 468] on div "Open link in new tab" at bounding box center [316, 463] width 245 height 21
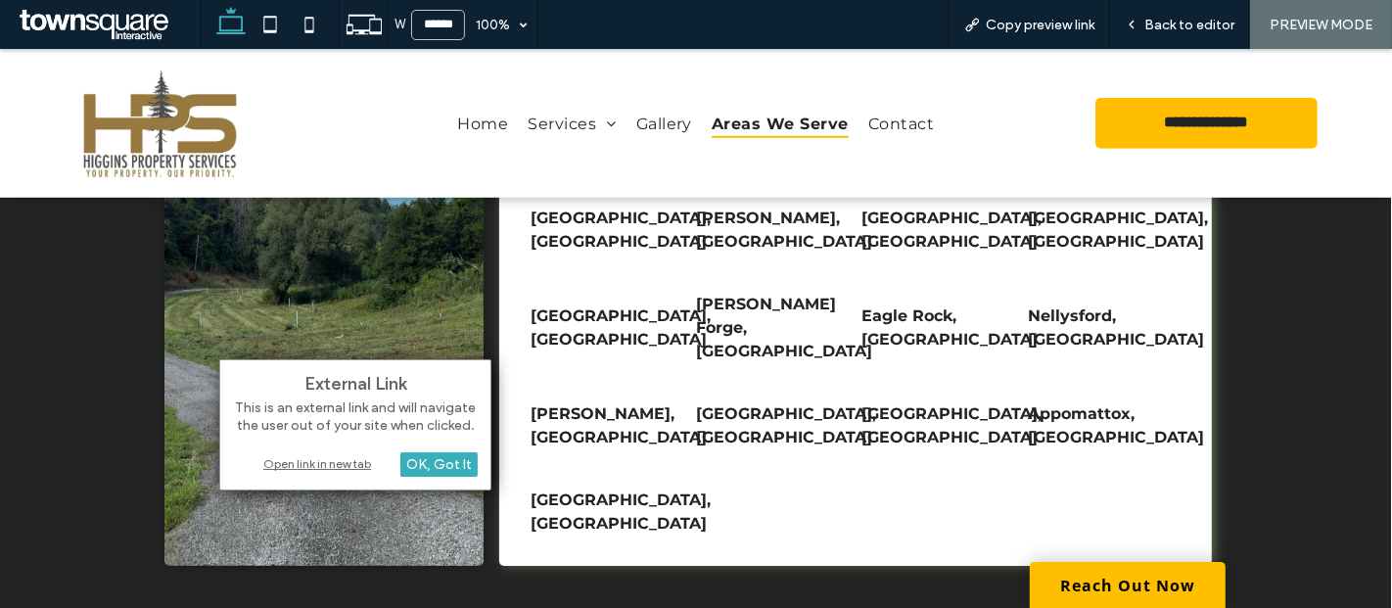
click at [344, 466] on div "Open link in new tab" at bounding box center [355, 463] width 245 height 21
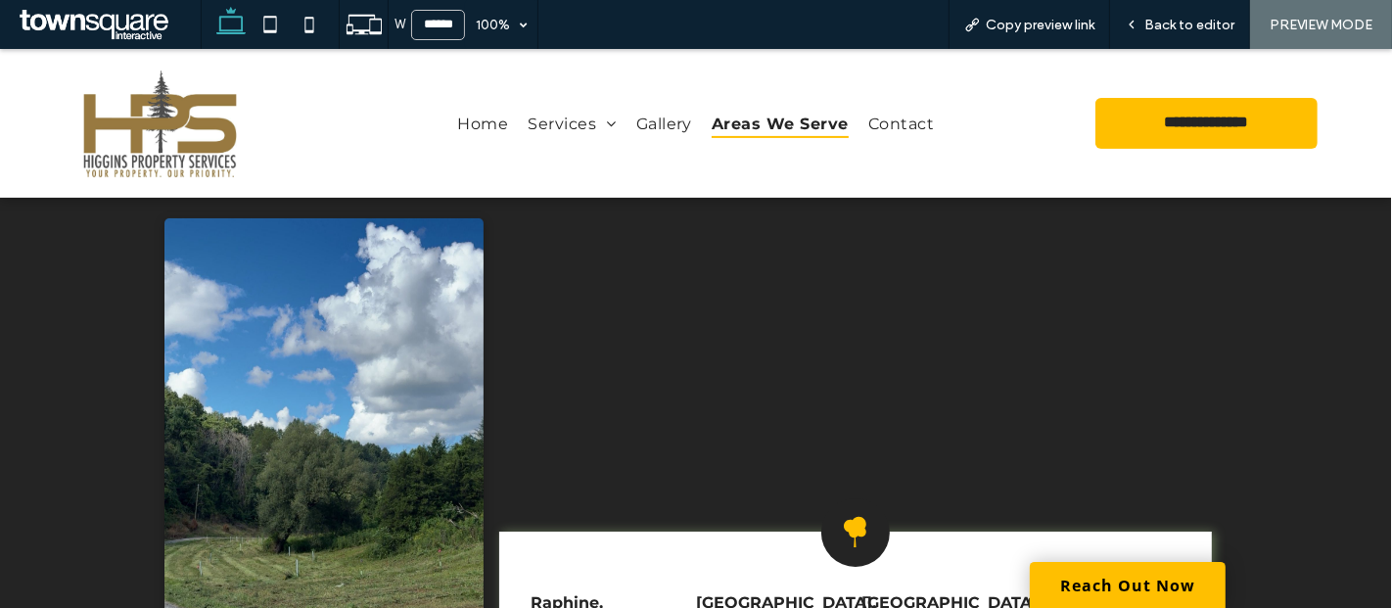
scroll to position [517, 0]
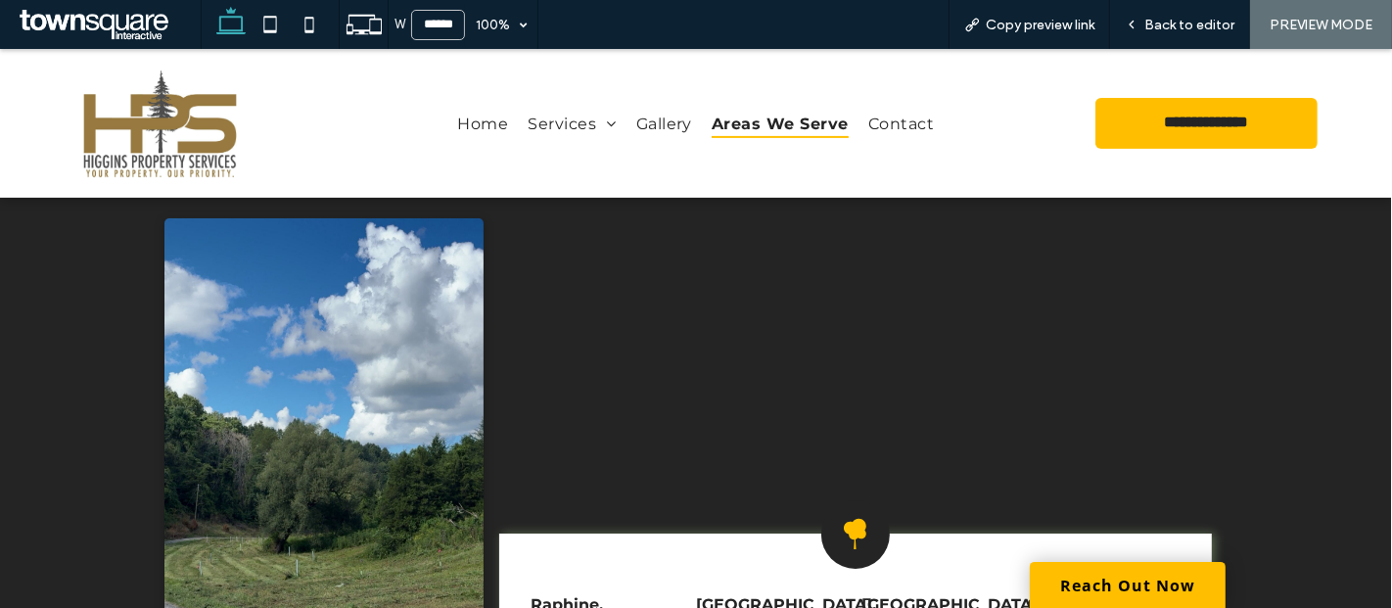
click at [844, 542] on icon at bounding box center [855, 534] width 34 height 34
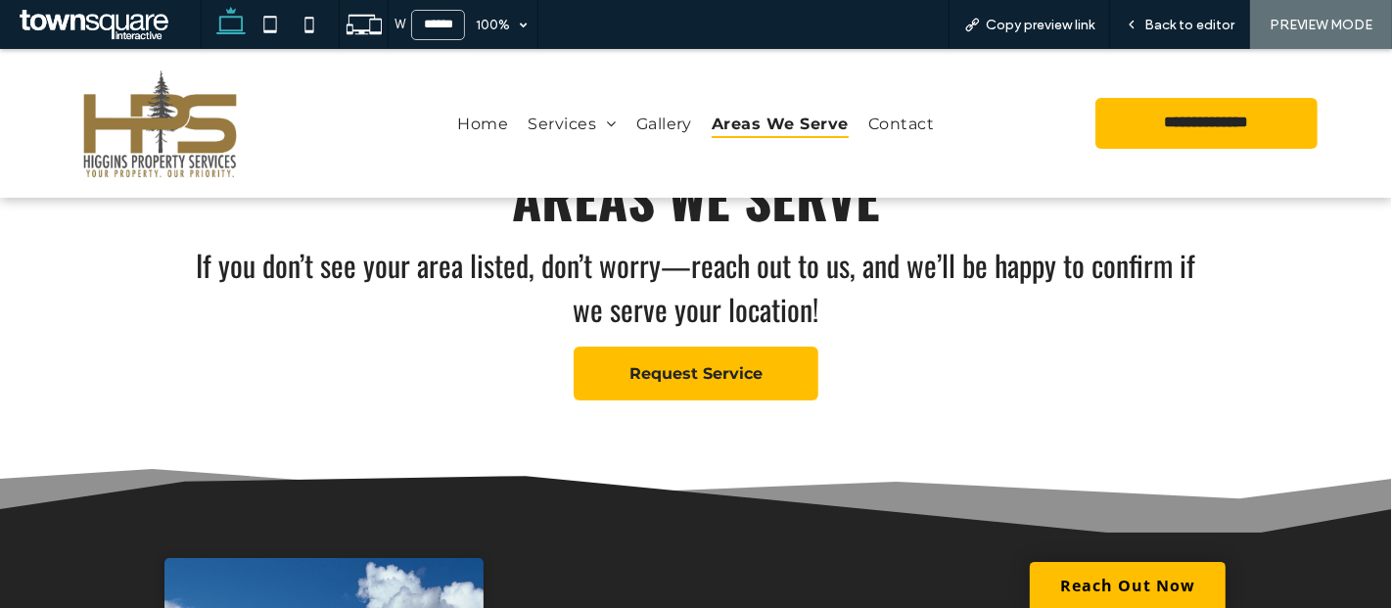
scroll to position [0, 0]
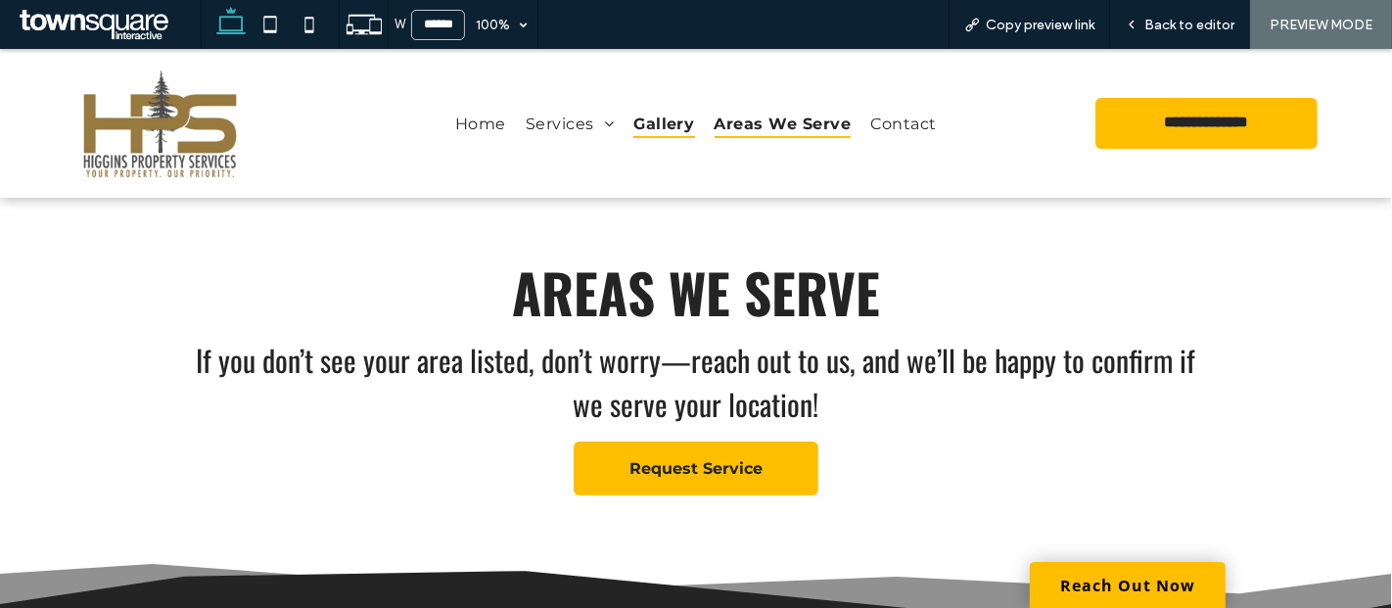
click at [655, 126] on span "Gallery" at bounding box center [663, 123] width 61 height 28
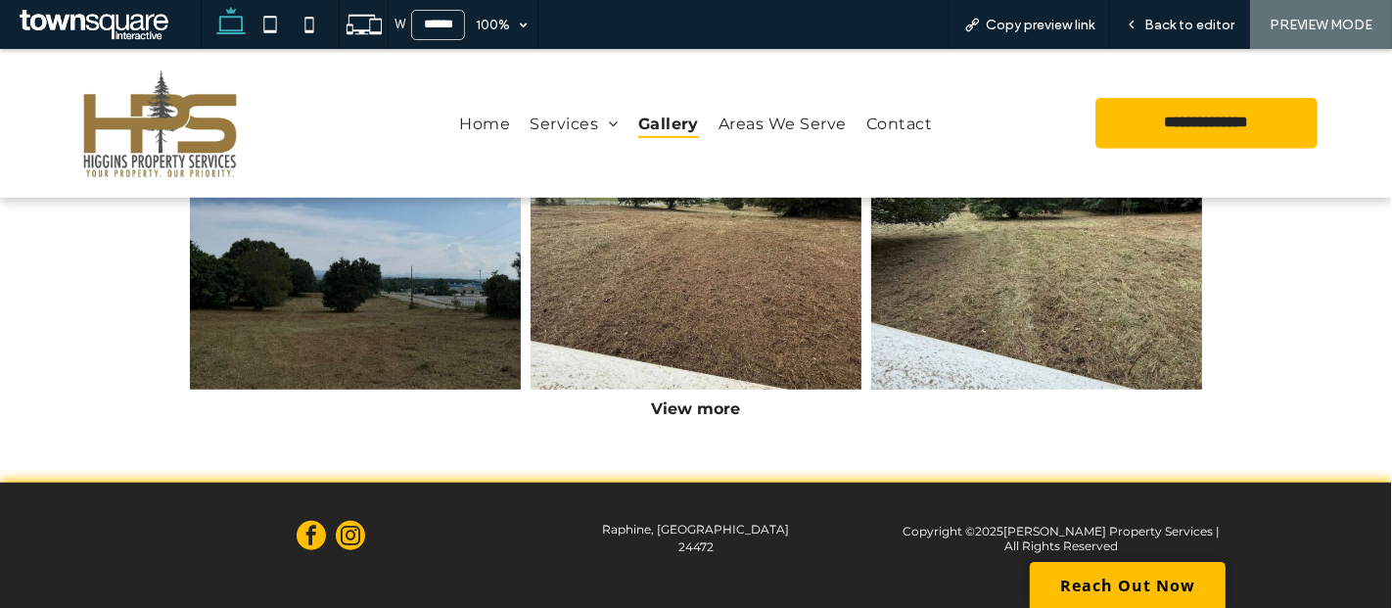
scroll to position [1104, 0]
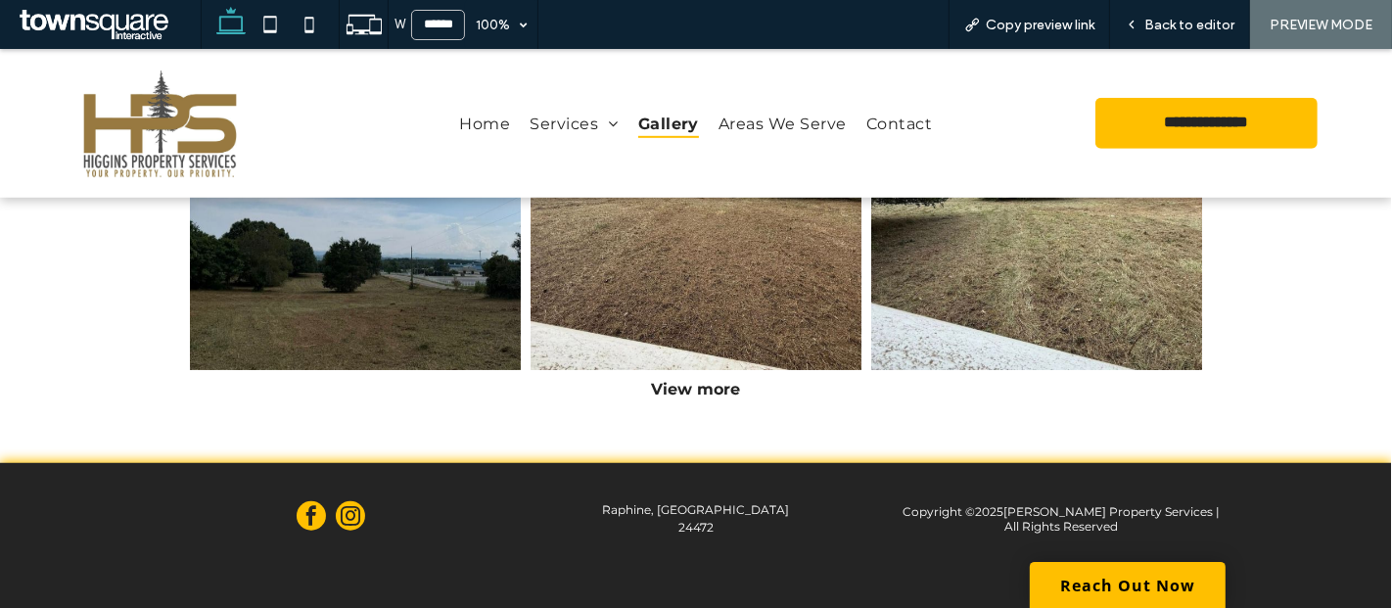
click at [710, 384] on div "View more" at bounding box center [696, 389] width 1032 height 19
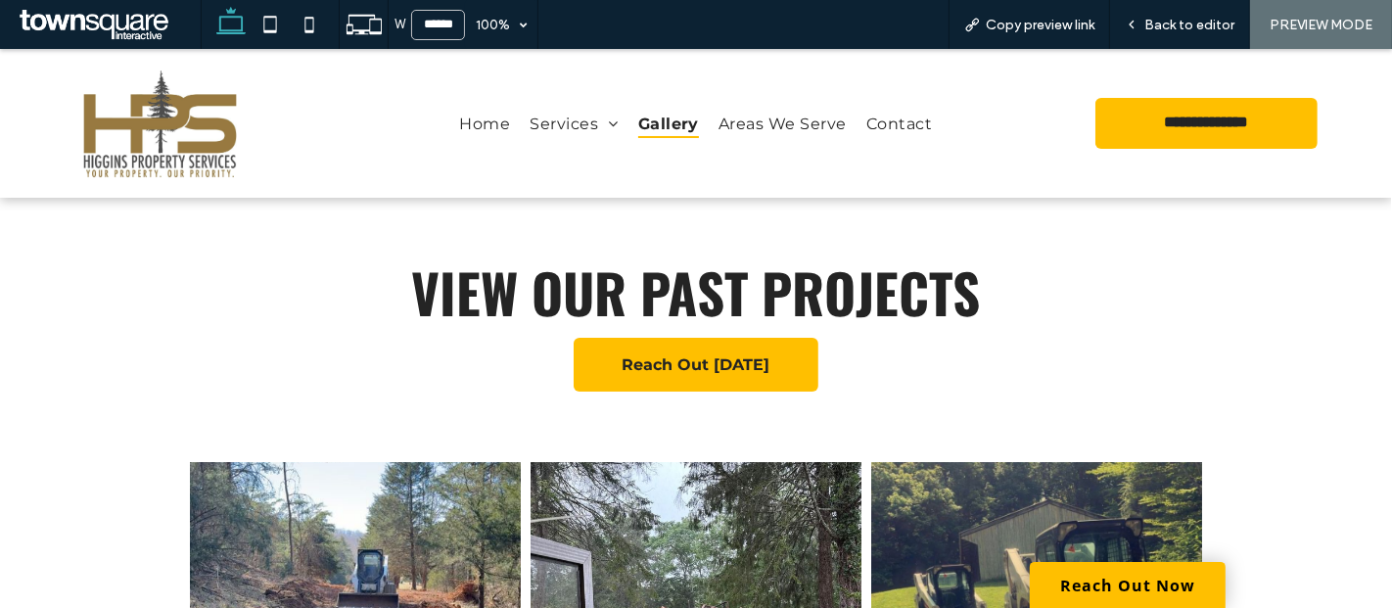
scroll to position [326, 0]
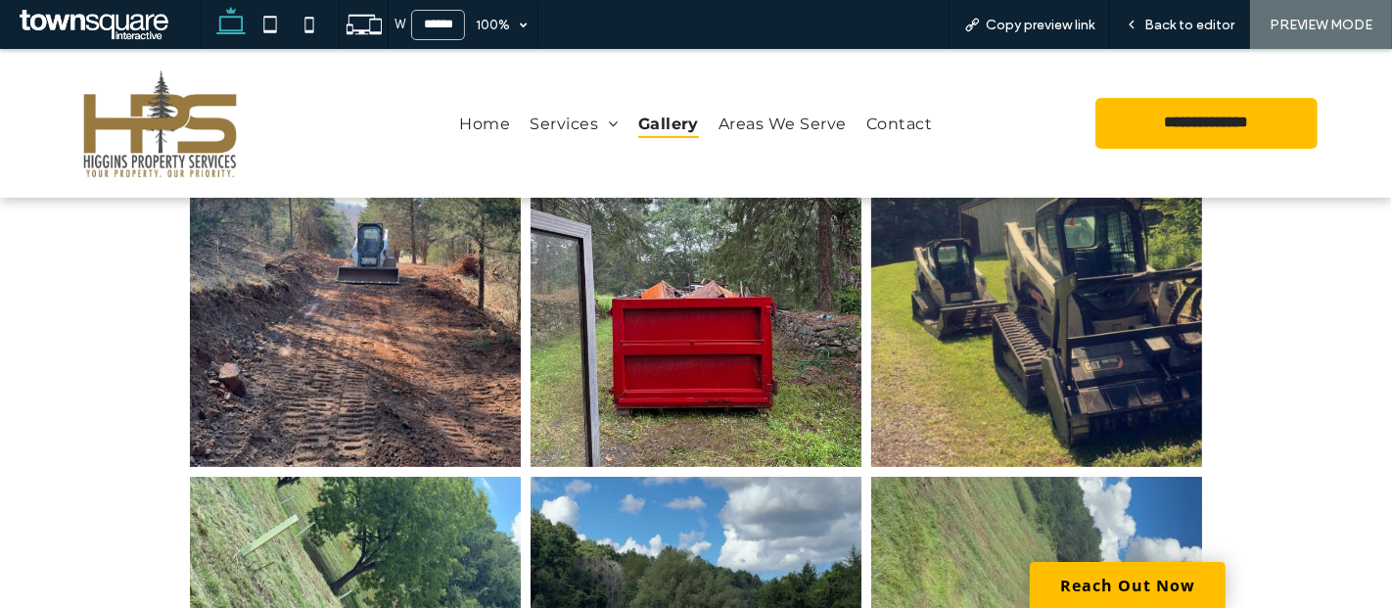
click at [380, 381] on link at bounding box center [355, 301] width 331 height 331
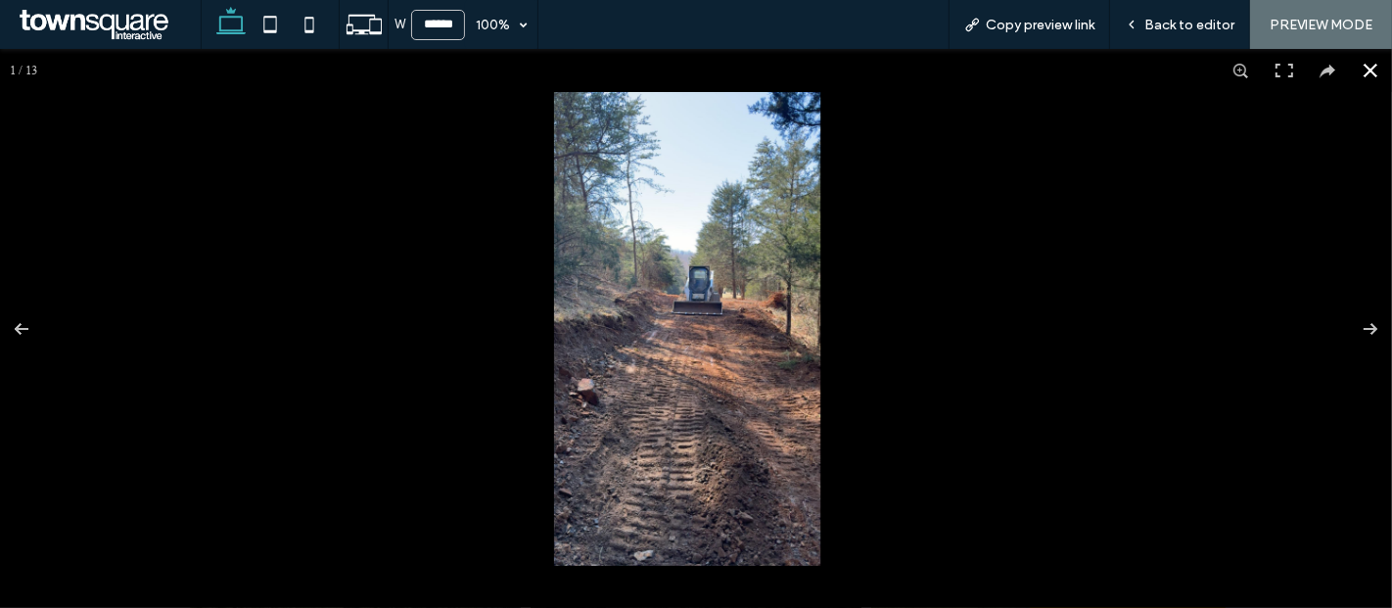
click at [320, 290] on div at bounding box center [696, 328] width 1392 height 559
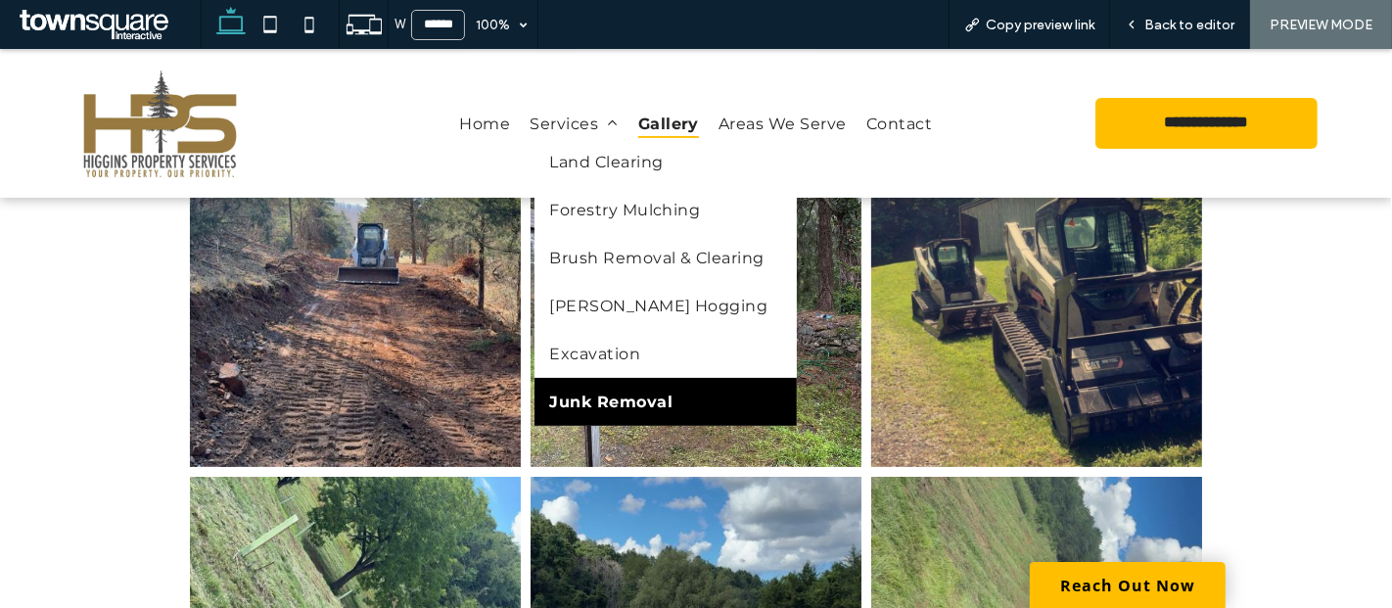
click at [580, 398] on span "Junk Removal" at bounding box center [610, 401] width 123 height 19
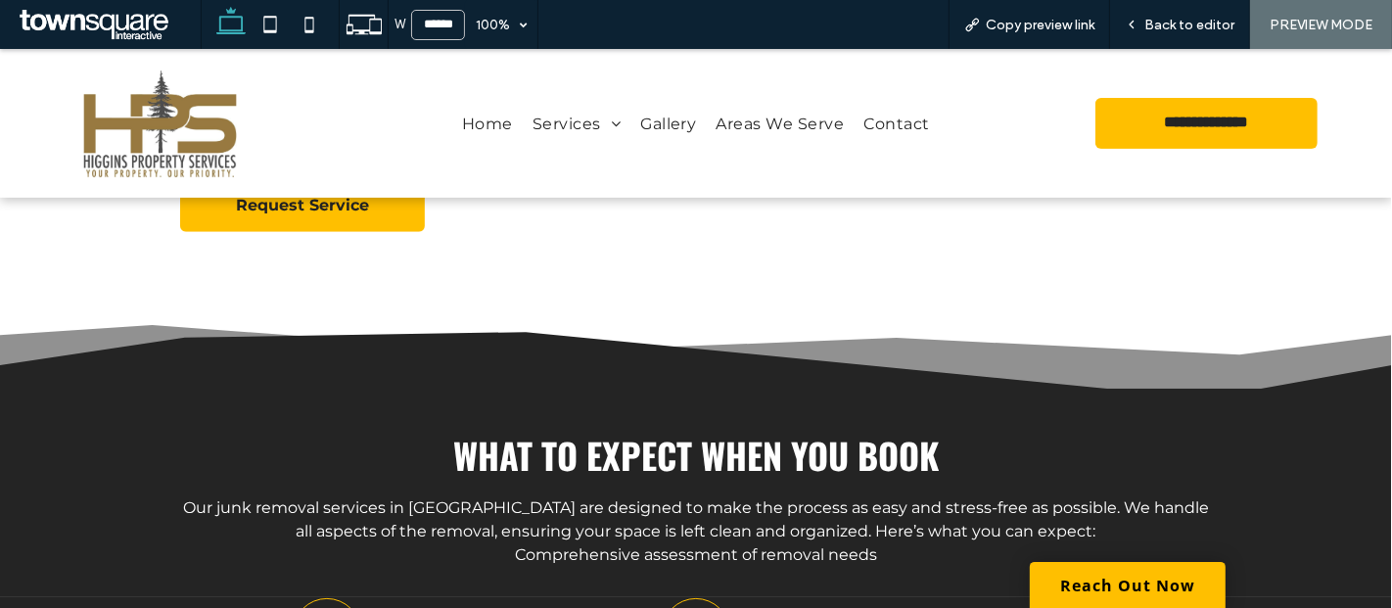
scroll to position [528, 0]
